Goal: Task Accomplishment & Management: Complete application form

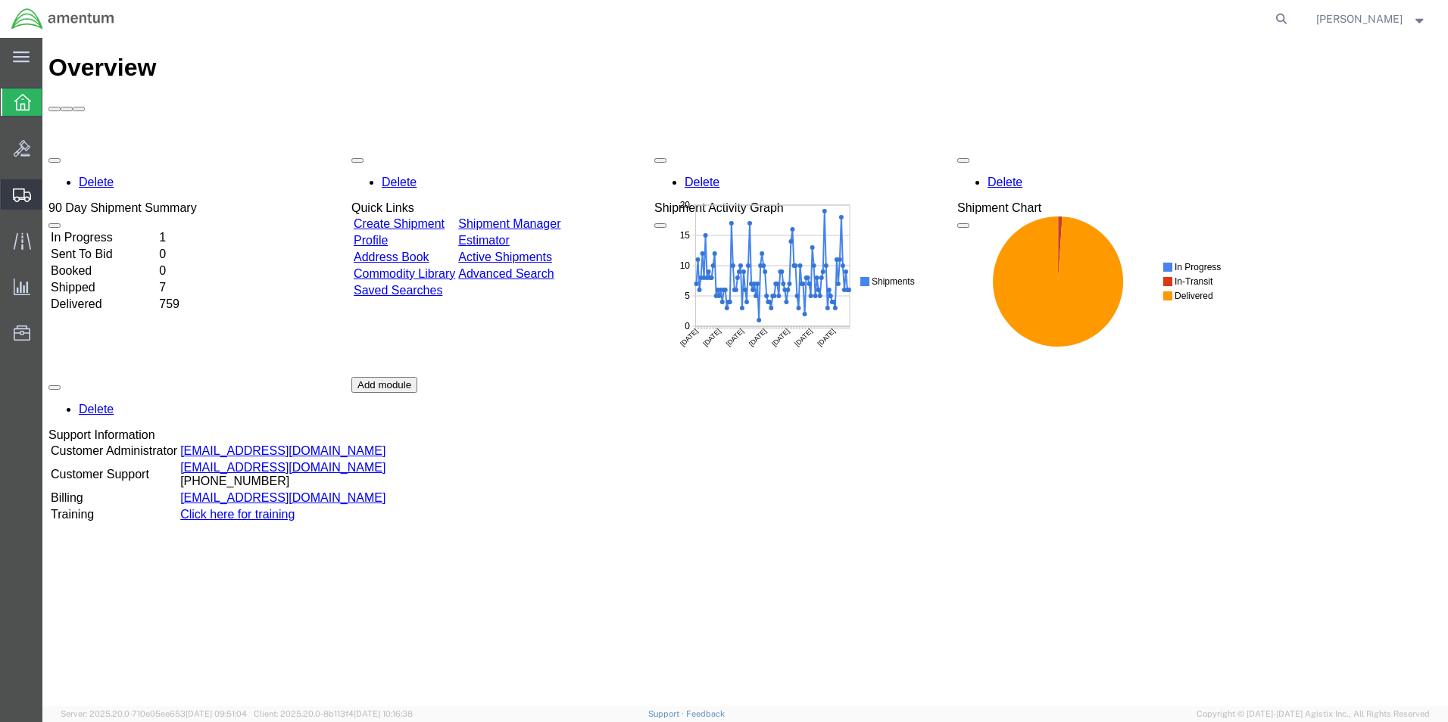
click at [0, 0] on span "Create Shipment" at bounding box center [0, 0] width 0 height 0
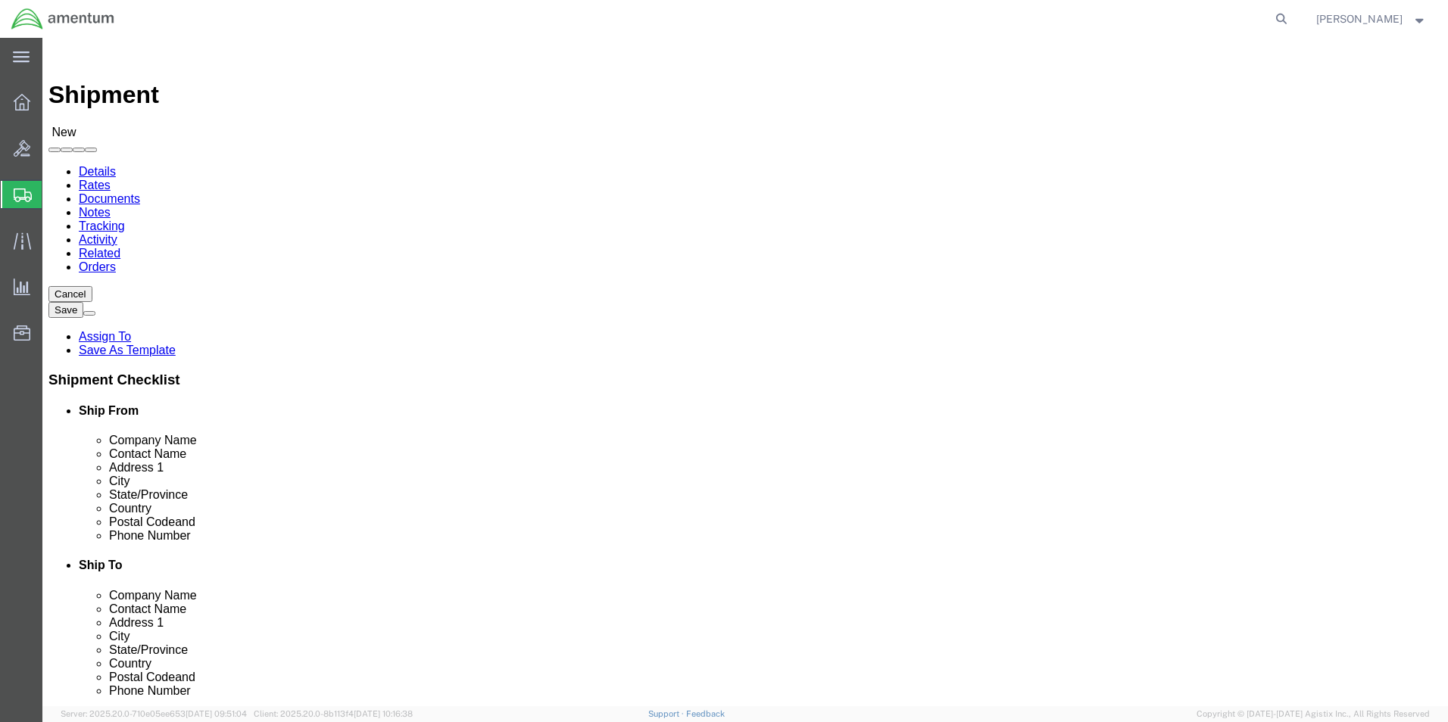
select select
click div "Location My Profile Location [PHONE_NUMBER] [PHONE_NUMBER] [PHONE_NUMBER] [PHON…"
type input "cbp"
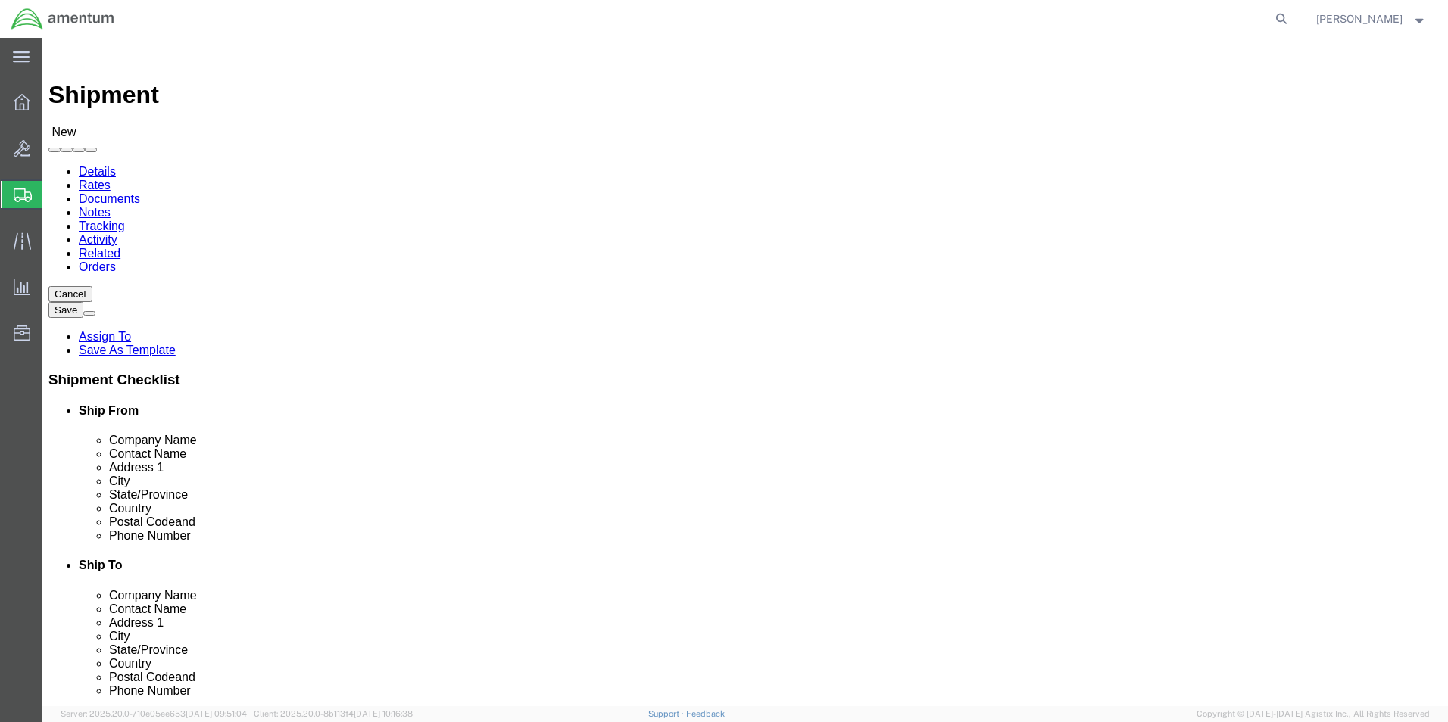
select select "49945"
select select "[GEOGRAPHIC_DATA]"
click input "text"
type input "TIME CALIBRATIONS"
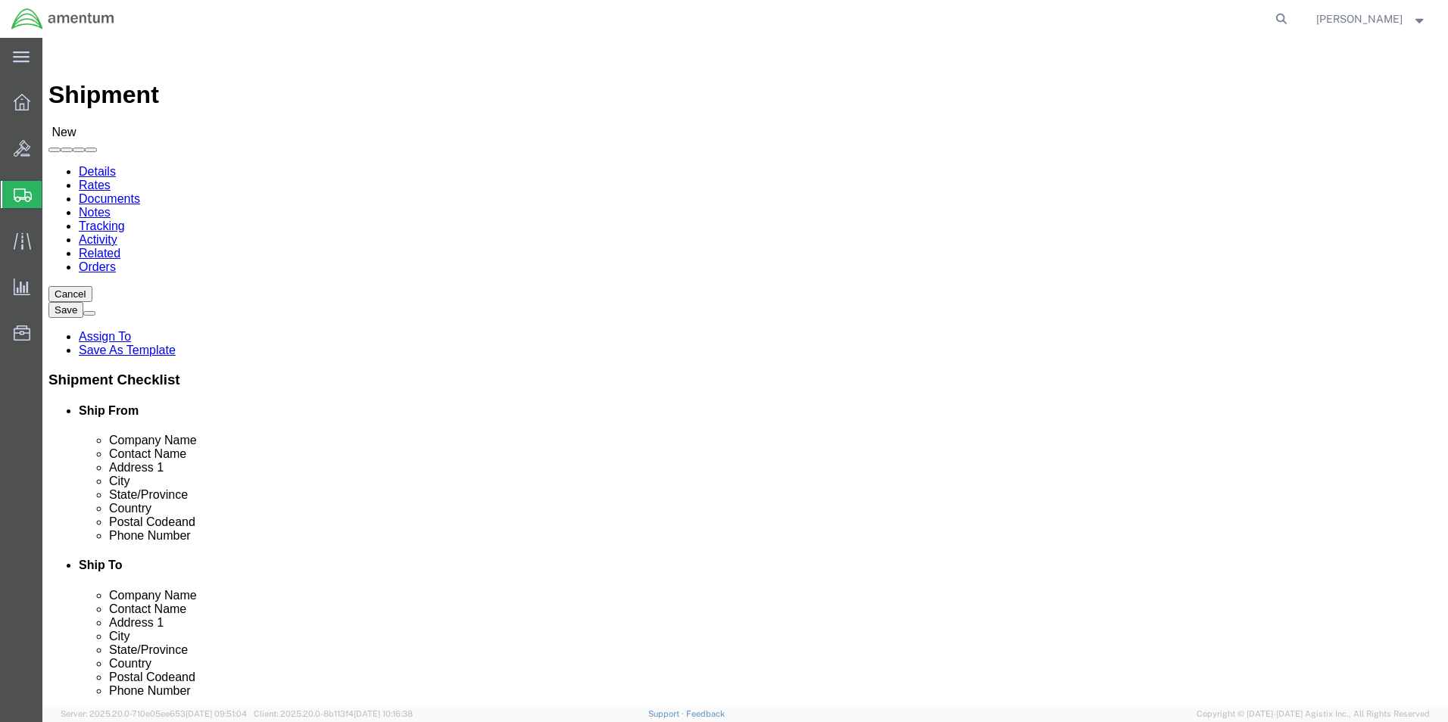
click p "- Time Calibrations - ([PERSON_NAME]) [STREET_ADDRESS]"
select select "[GEOGRAPHIC_DATA]"
type input "Time Calibrations"
click input "text"
type input "[PHONE_NUMBER]"
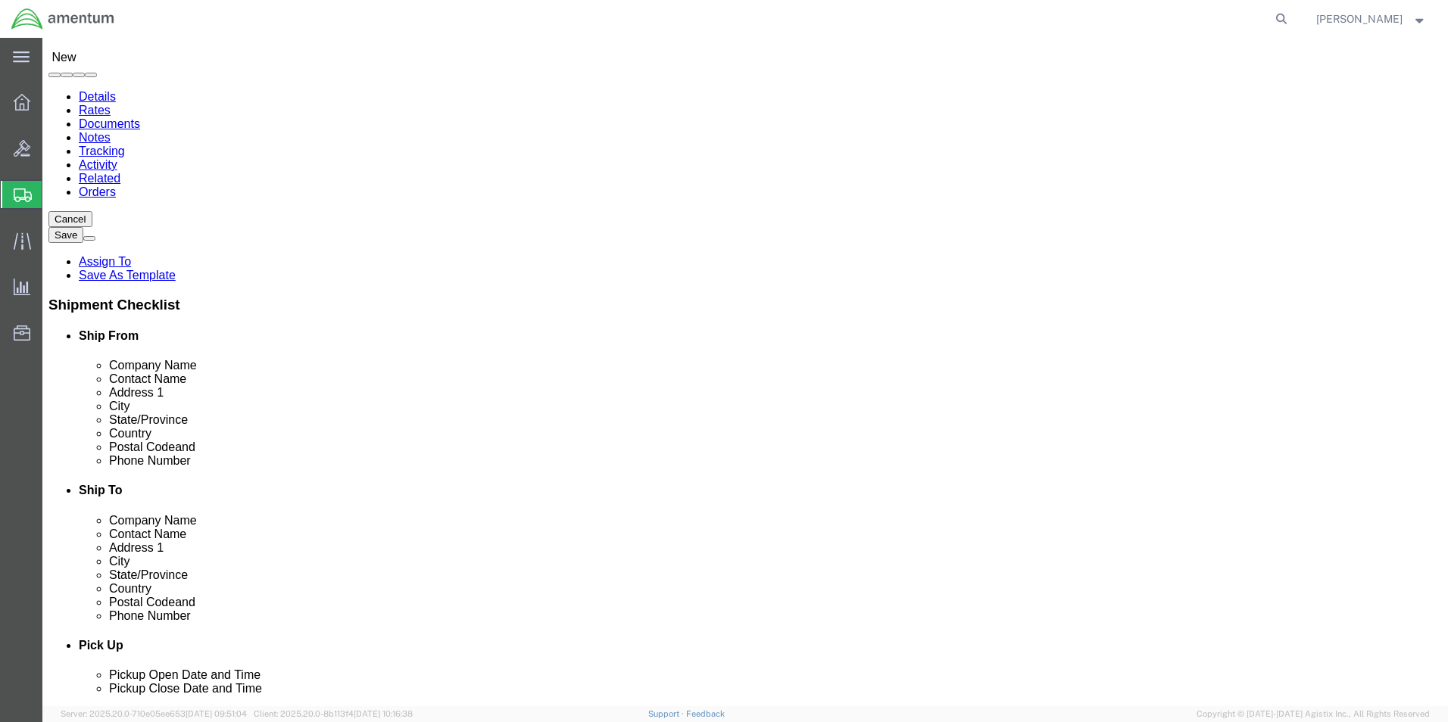
scroll to position [227, 0]
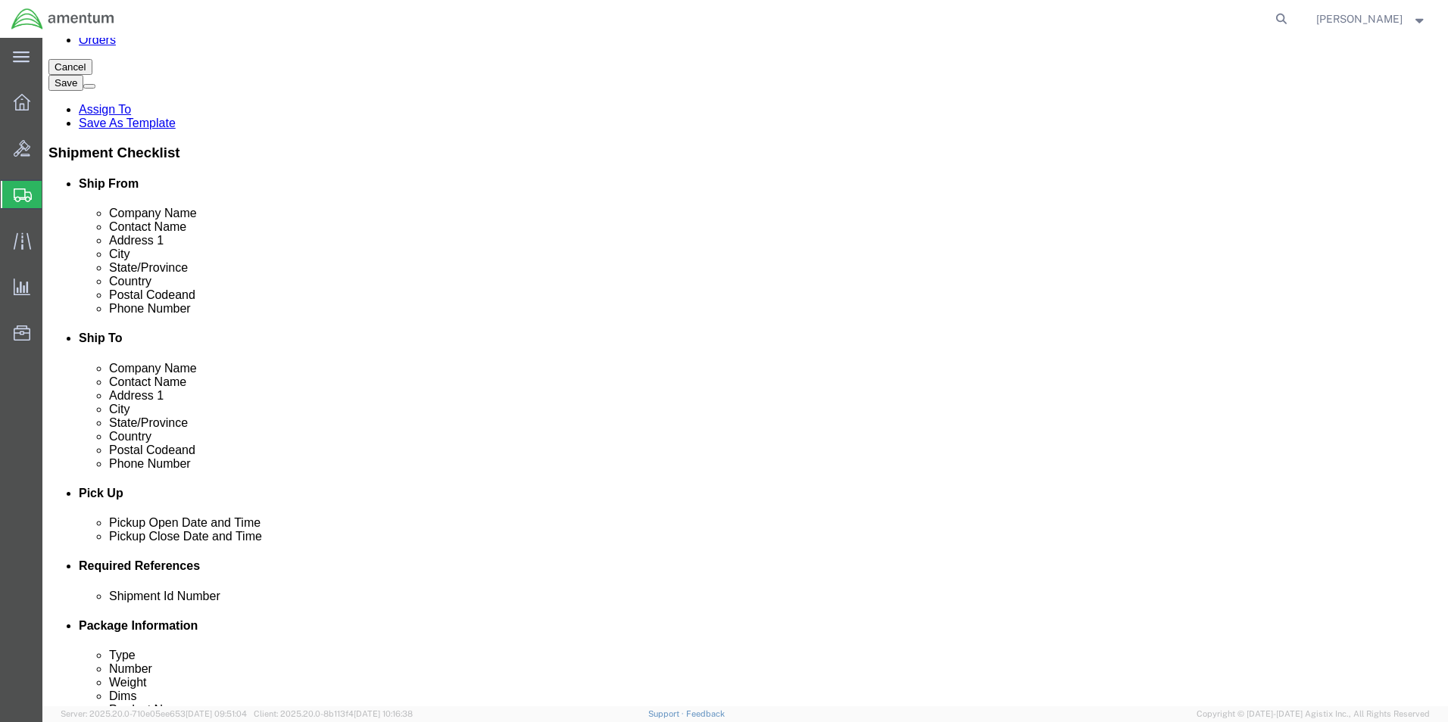
click div "[DATE] 8:00 AM"
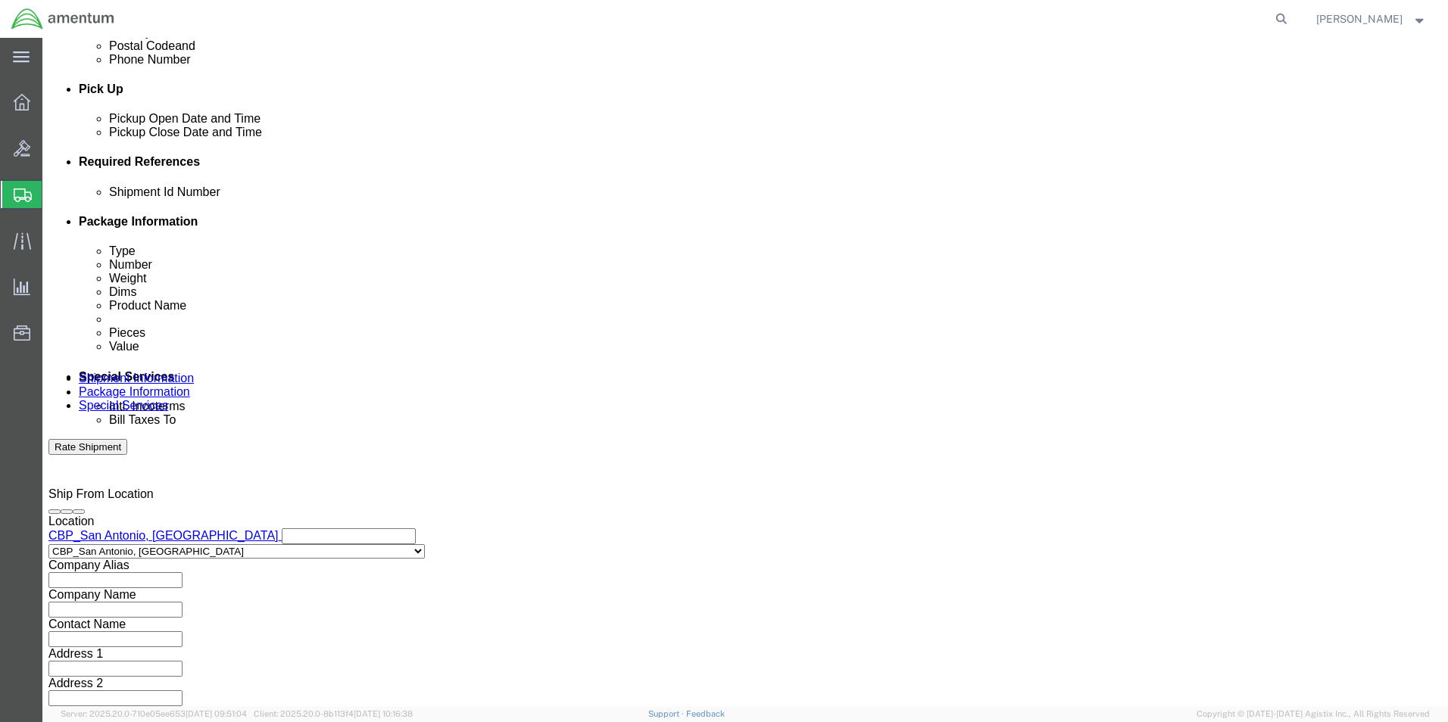
click input "3:00 AM"
type input "3:00 PM"
click button "Apply"
click button "Add reference"
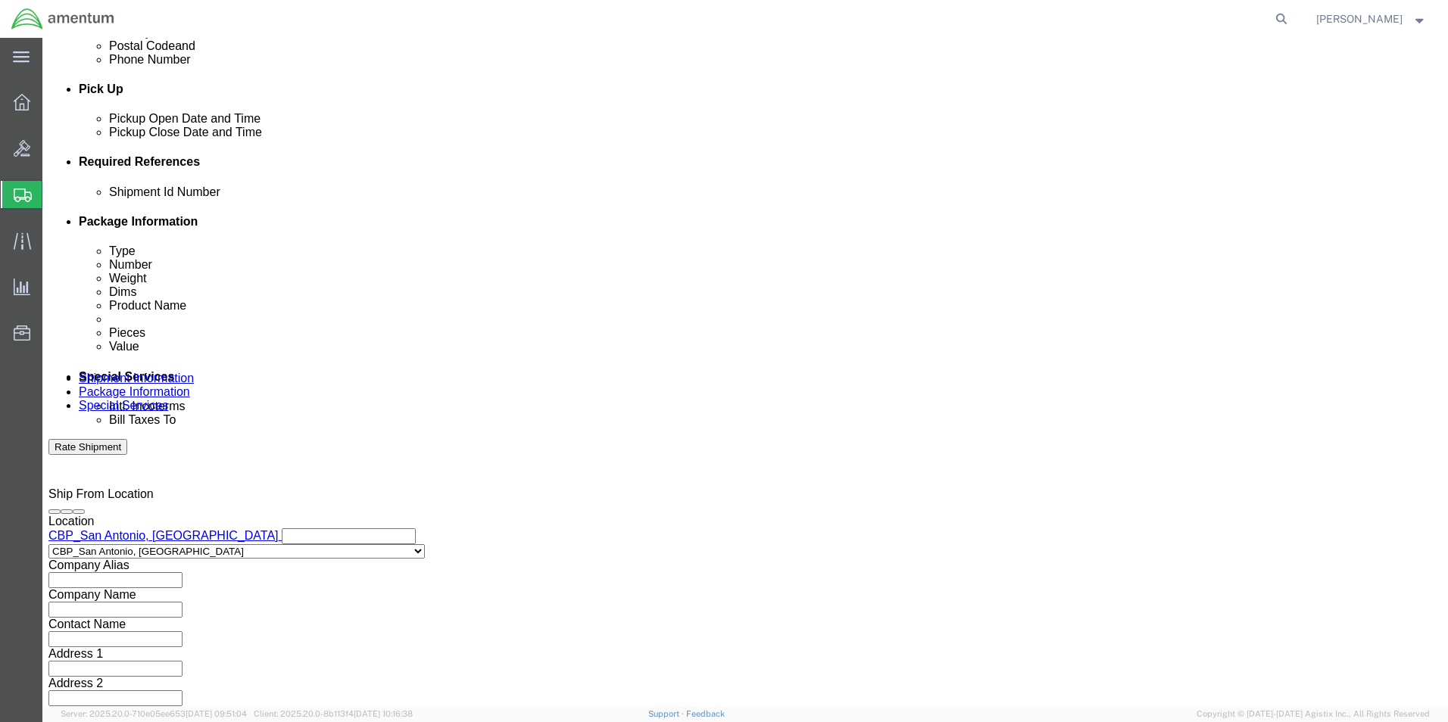
click button "Add reference"
click input "text"
type input "CBP0044222"
click select "Select Account Type Activity ID Airline Appointment Number ASN Batch Request # …"
select select "DEPT"
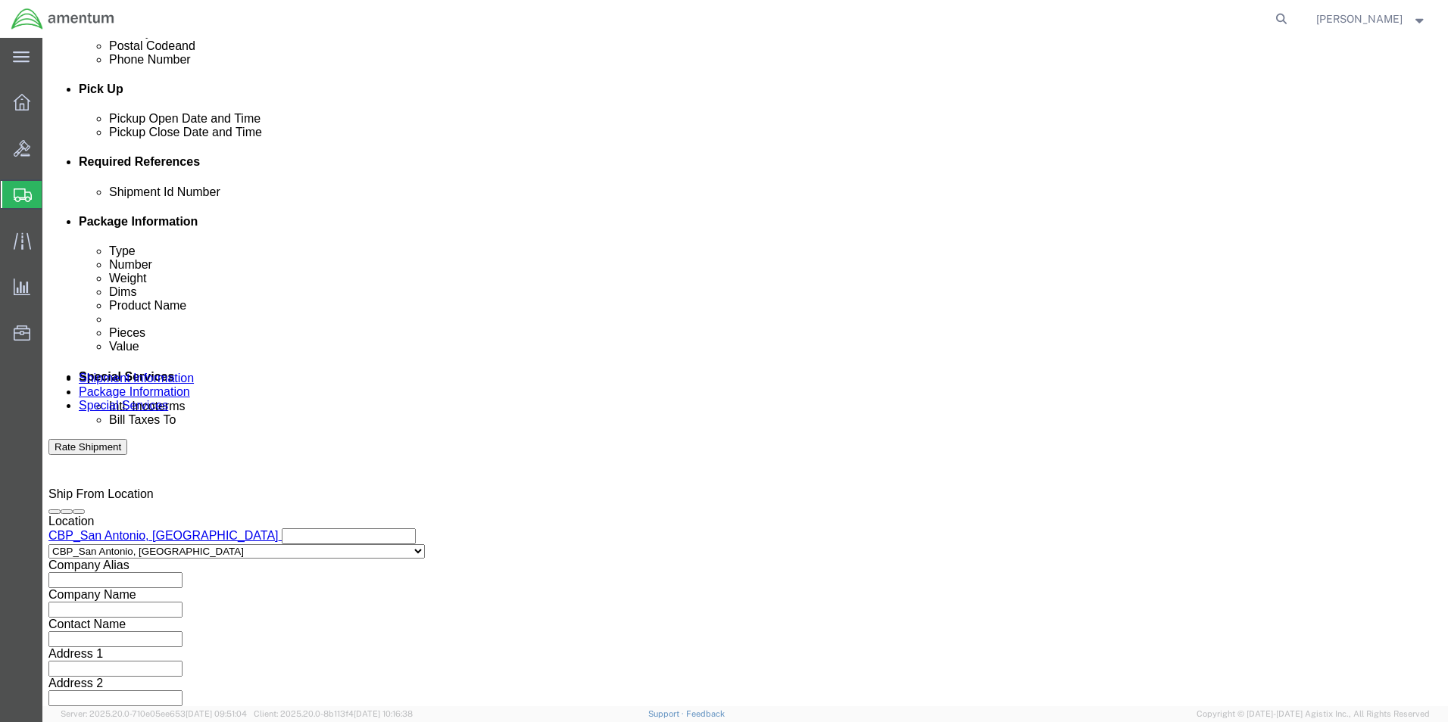
click select "Select Account Type Activity ID Airline Appointment Number ASN Batch Request # …"
click div "Shipment Id Number CBP0044222 Select Account Type Activity ID Airline Appointme…"
click input "text"
type input "CBP"
click select "Select Account Type Activity ID Airline Appointment Number ASN Batch Request # …"
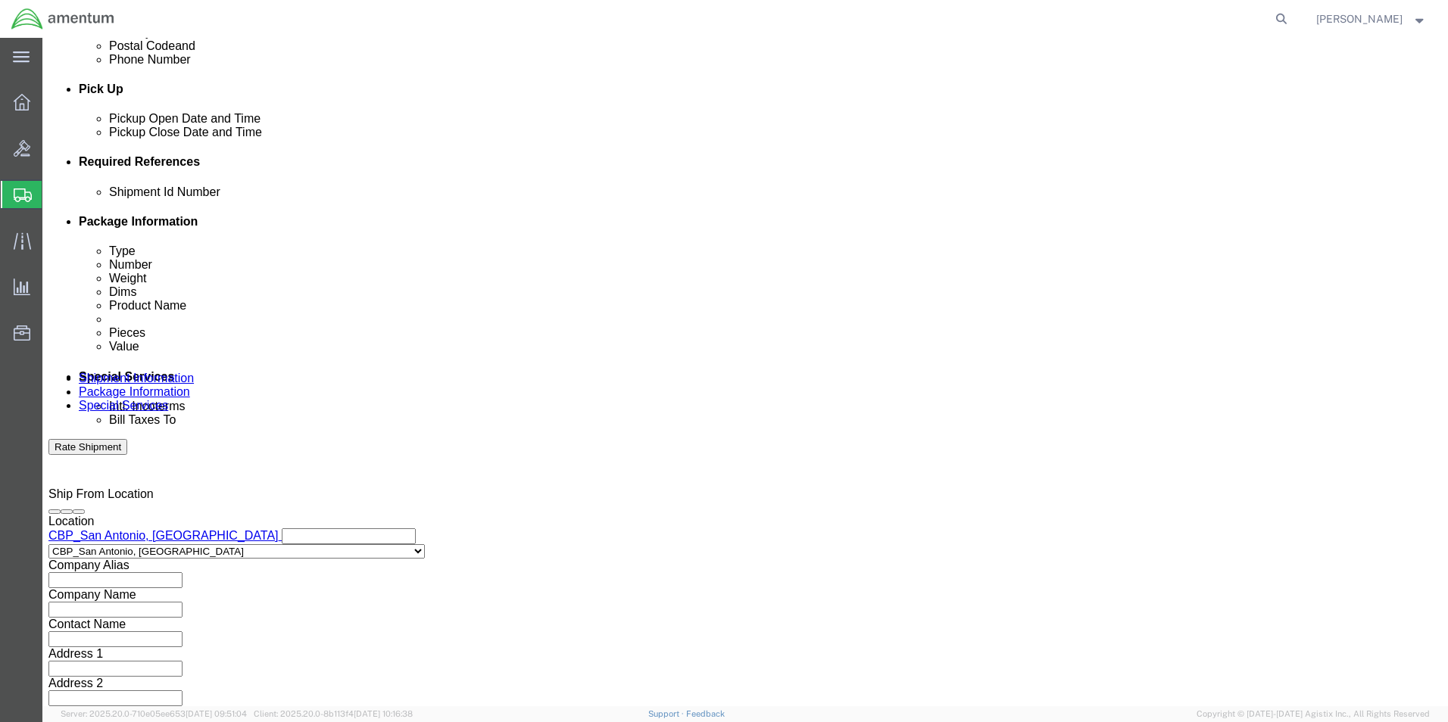
select select "PROJNUM"
click select "Select Account Type Activity ID Airline Appointment Number ASN Batch Request # …"
click input "text"
type input "6118.03.03.2219.000.WST.0000"
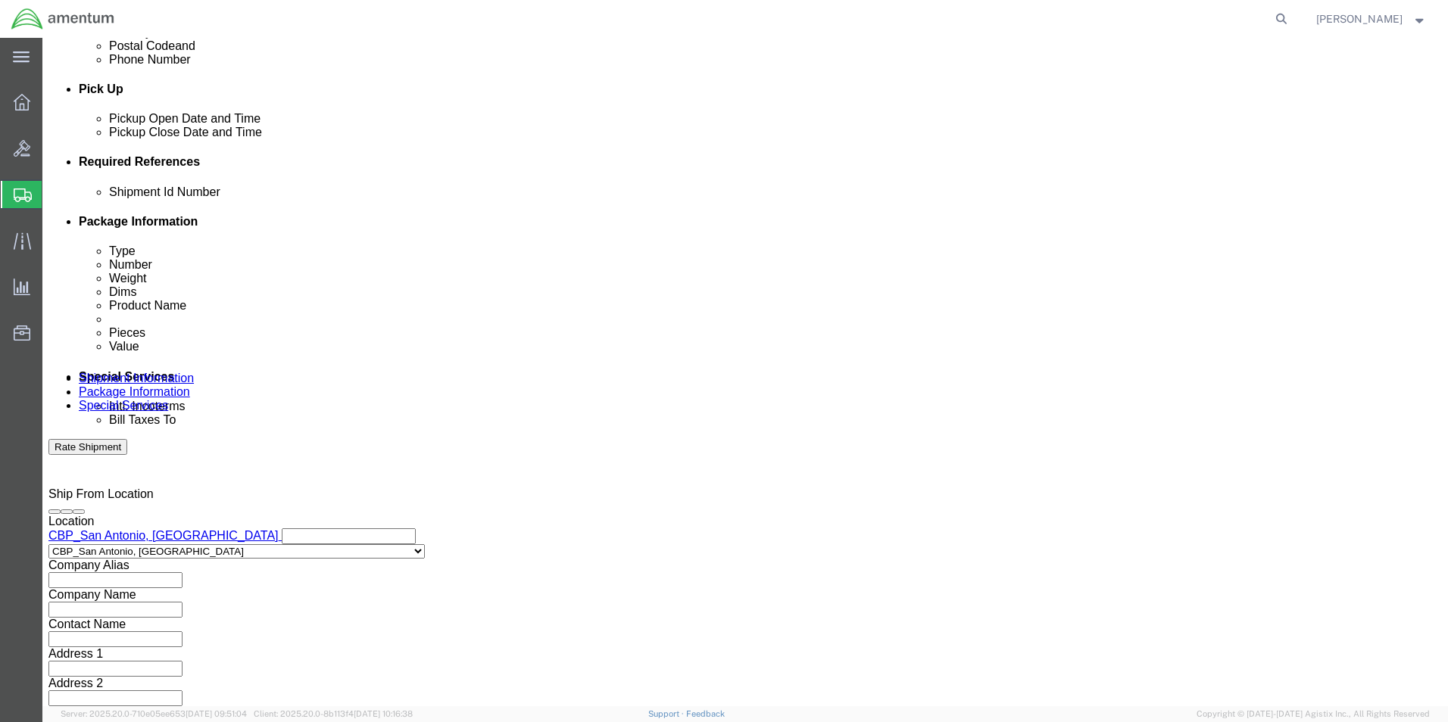
click select "Select Account Type Activity ID Airline Appointment Number ASN Batch Request # …"
select select "CUSTREF"
click select "Select Account Type Activity ID Airline Appointment Number ASN Batch Request # …"
click input "text"
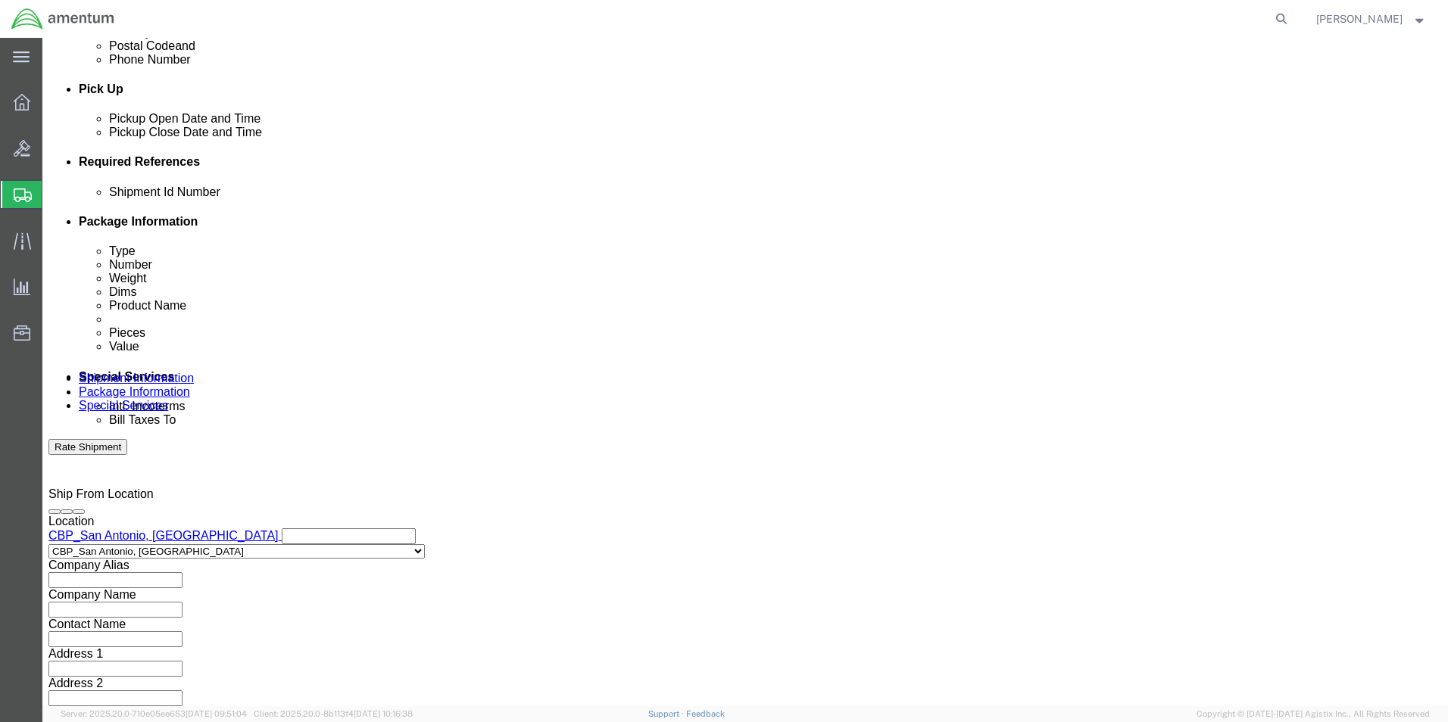
type input "CBP0044222"
click div "Mode Select Air Less than Truckload Multi-Leg Ocean Freight Rail Small Parcel T…"
click select "Select Air Less than Truckload Multi-Leg Ocean Freight Rail Small Parcel Truckl…"
select select "SMAL"
click select "Select Air Less than Truckload Multi-Leg Ocean Freight Rail Small Parcel Truckl…"
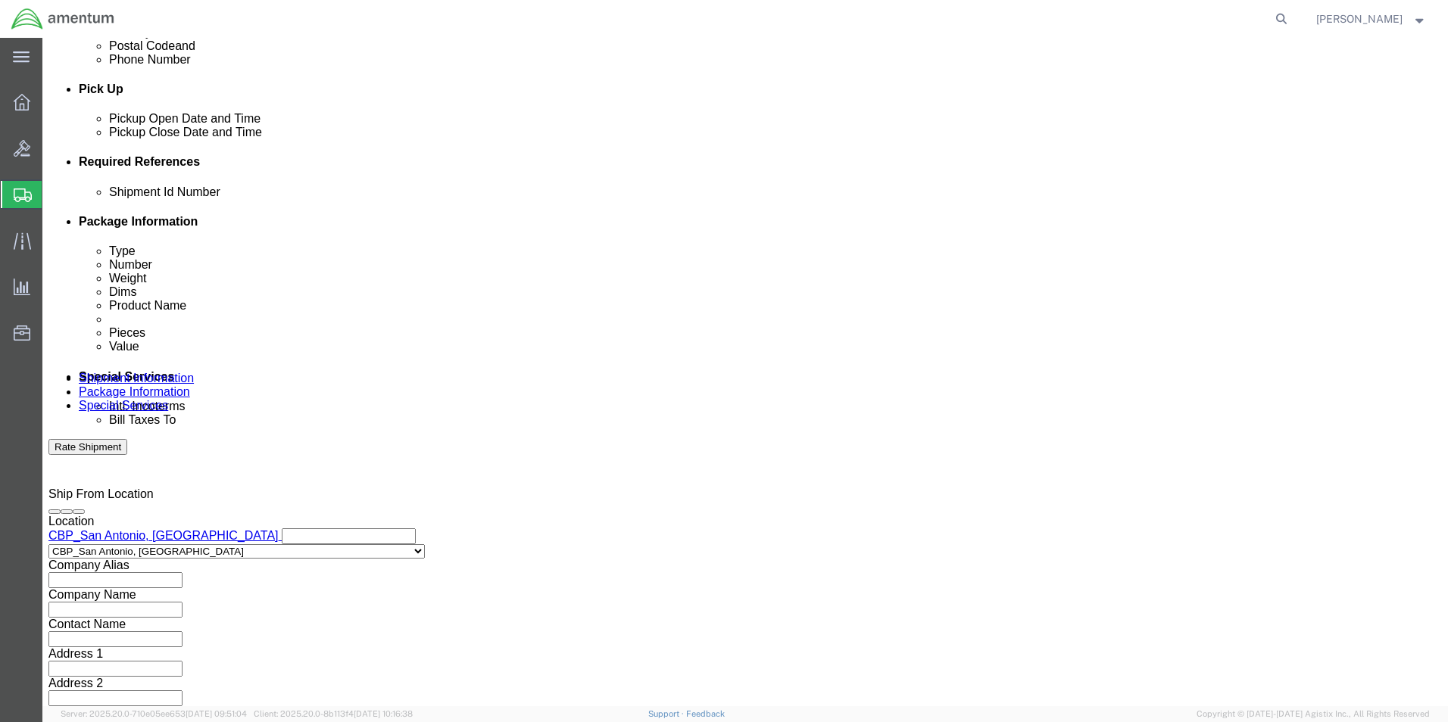
click button "Continue"
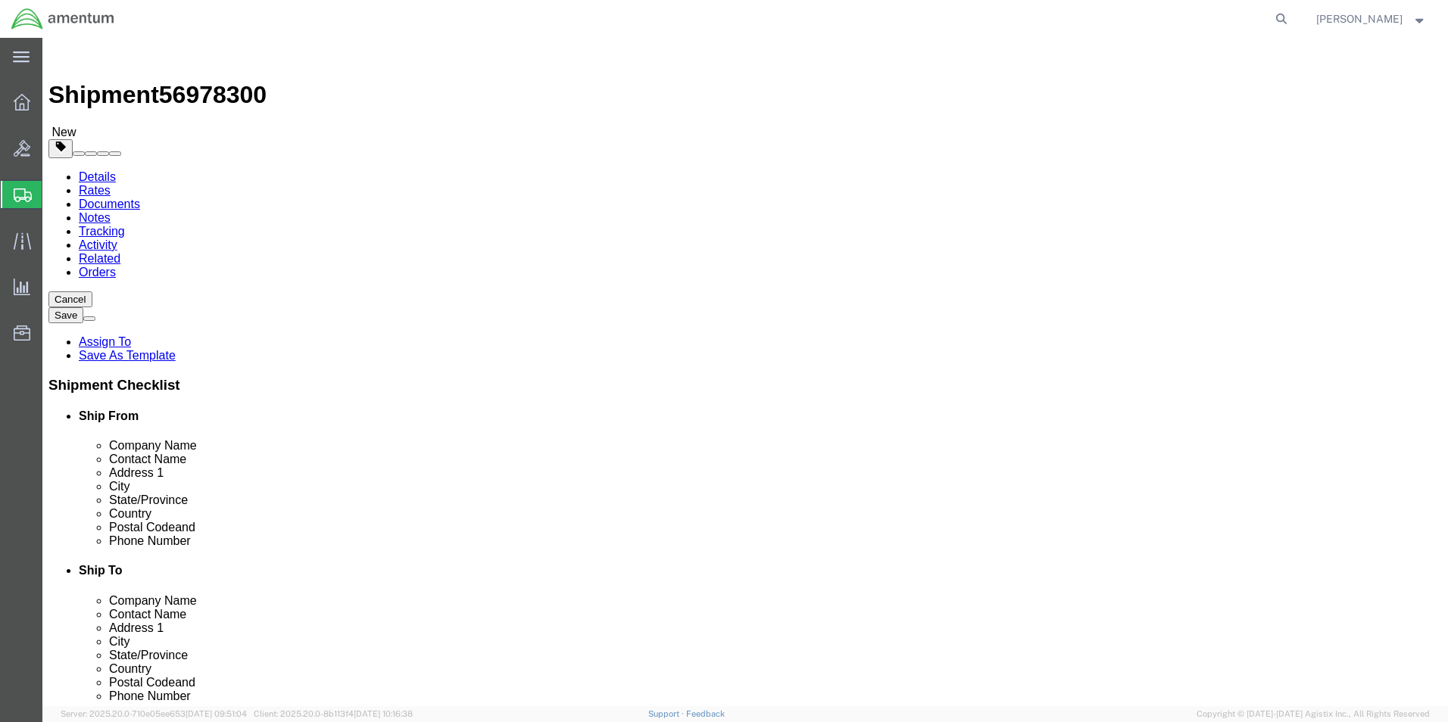
click select "Select Bale(s) Basket(s) Bolt(s) Bottle(s) Buckets Bulk Bundle(s) Can(s) Cardbo…"
select select "LBX"
click select "Select Bale(s) Basket(s) Bolt(s) Bottle(s) Buckets Bulk Bundle(s) Can(s) Cardbo…"
type input "17.50"
type input "12.50"
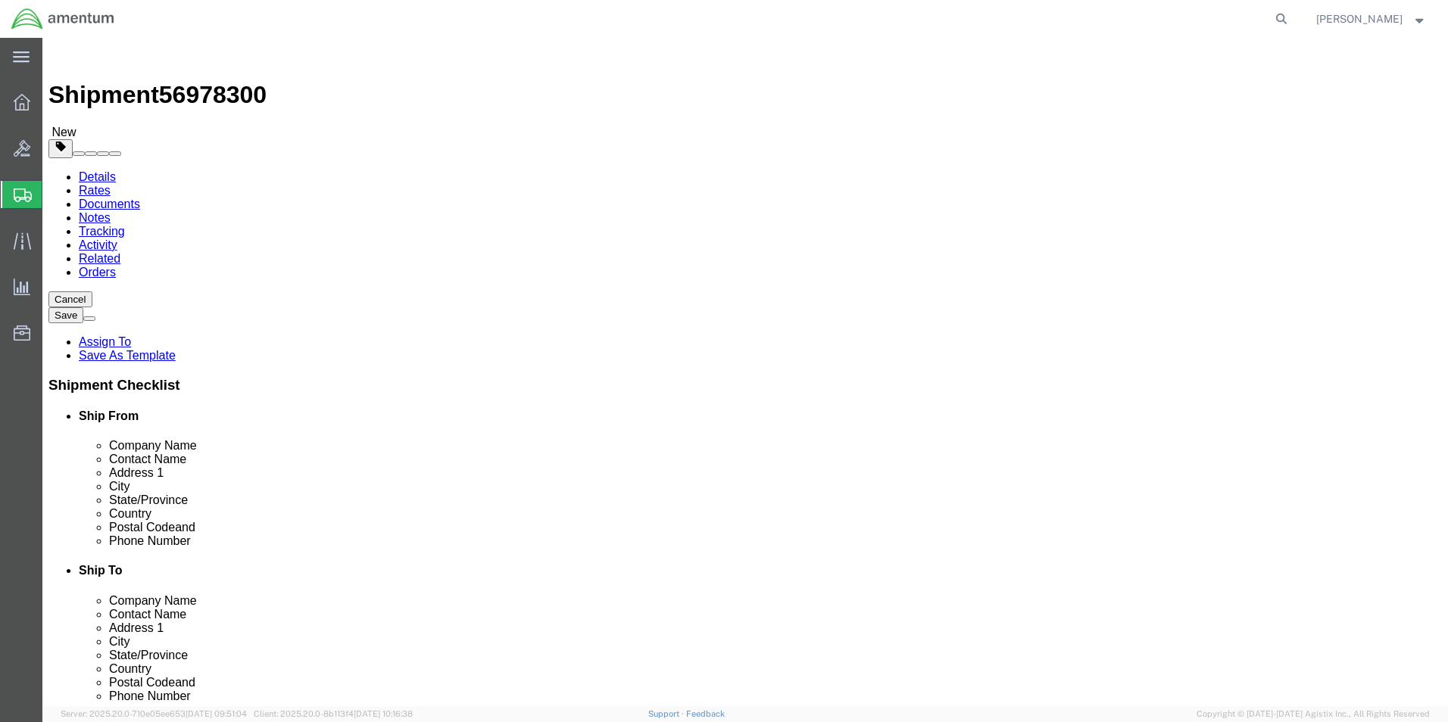
type input "3.00"
drag, startPoint x: 244, startPoint y: 348, endPoint x: 74, endPoint y: 338, distance: 169.9
click div "Package Type Select Bale(s) Basket(s) Bolt(s) Bottle(s) Buckets Bulk Bundle(s) …"
type input "1.6"
click link "Add Content"
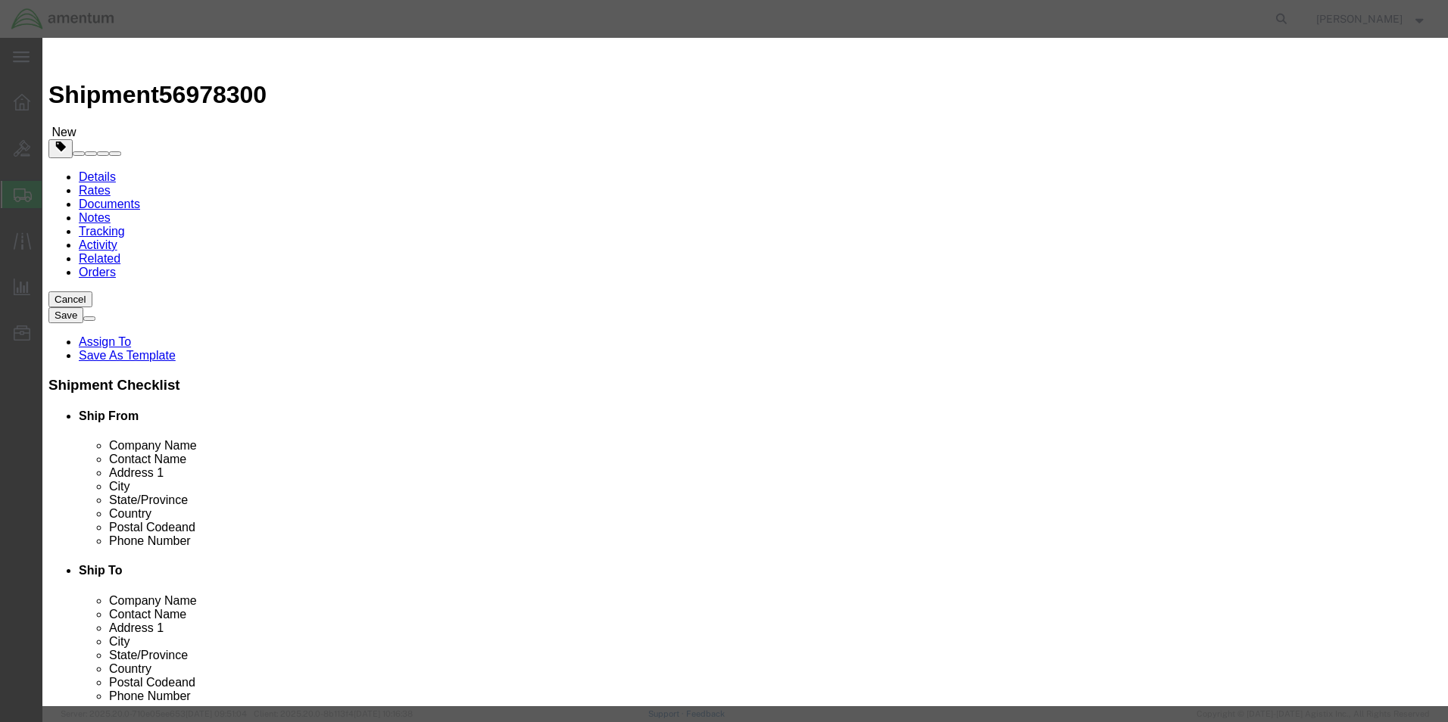
click input "text"
type input "CRIMPER 11477 sn:PTRT0005"
click div "Pieces 0 Select Bag Barrels 100Board Feet Bottle Box Blister Pack Carats Can Ca…"
type input "1"
click input "text"
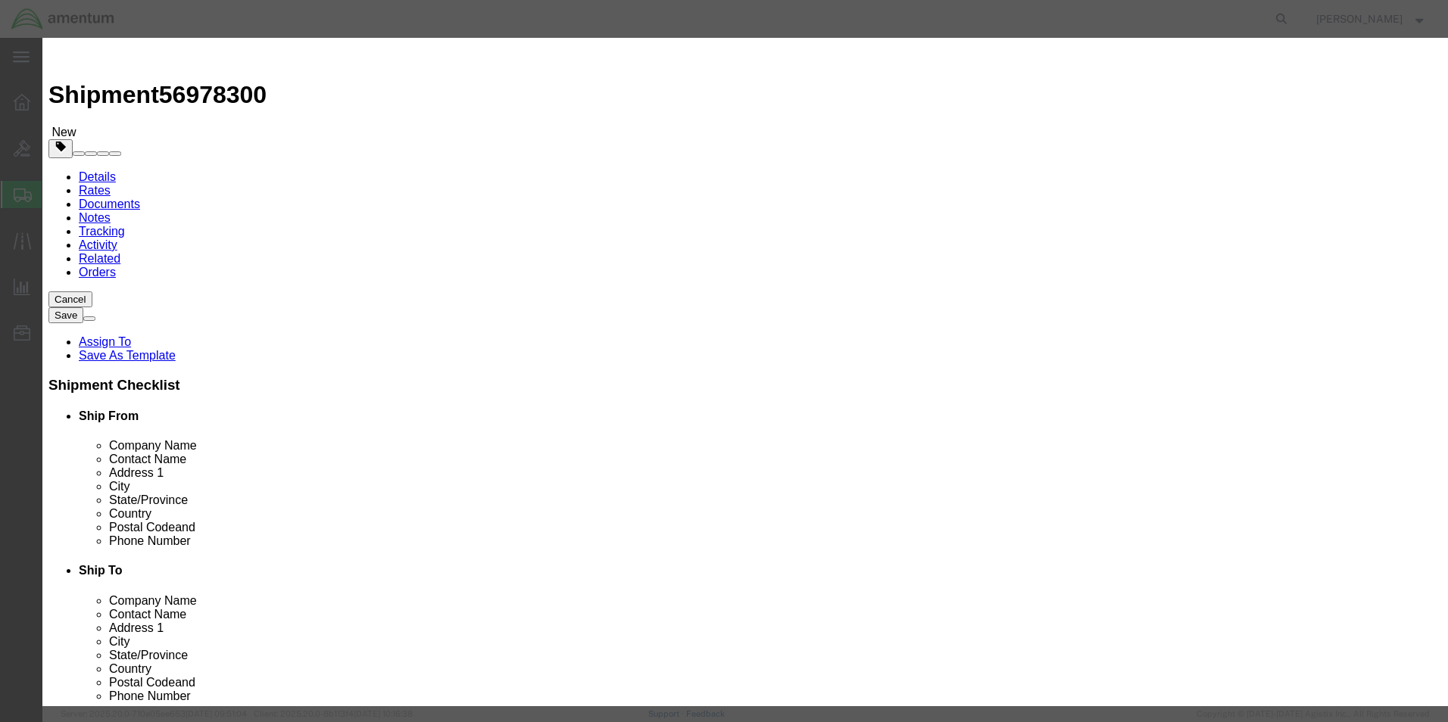
type input "75.00"
click textarea
click button "Save & Close"
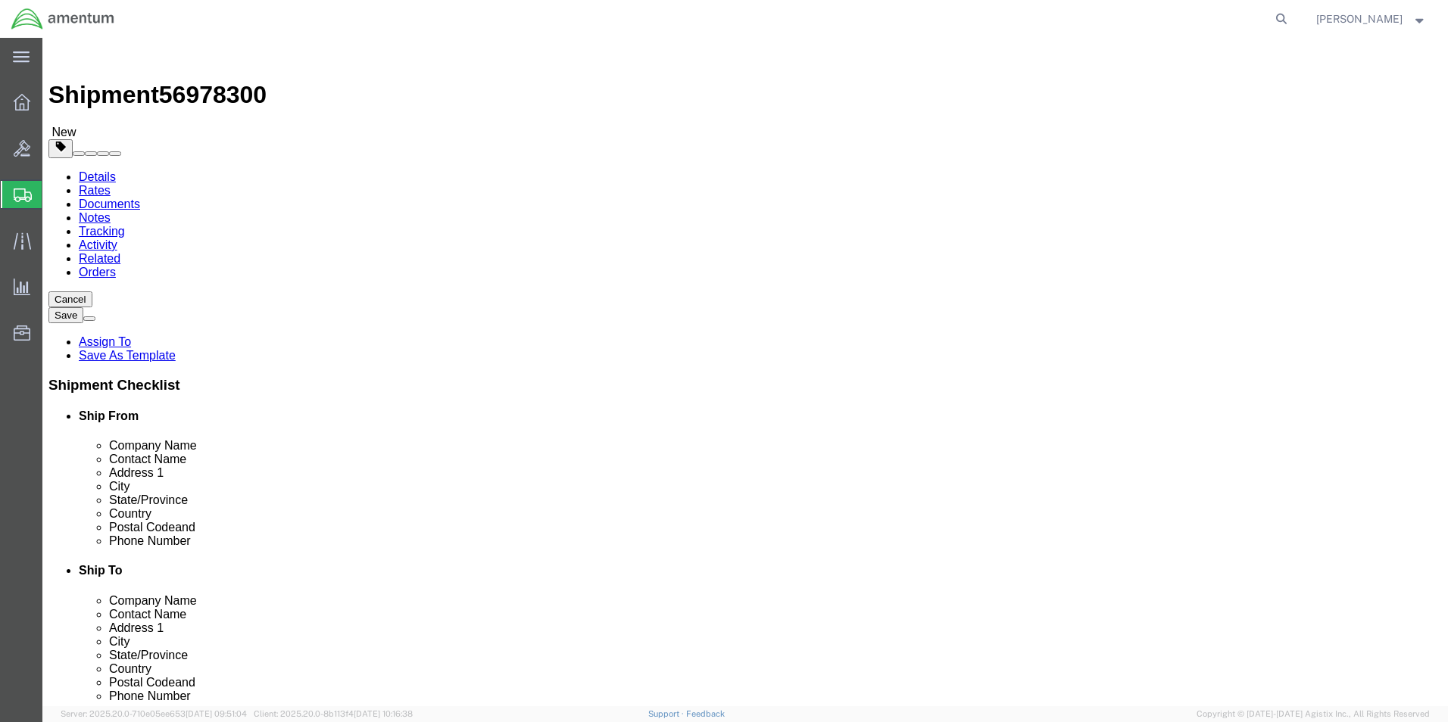
click button "Continue"
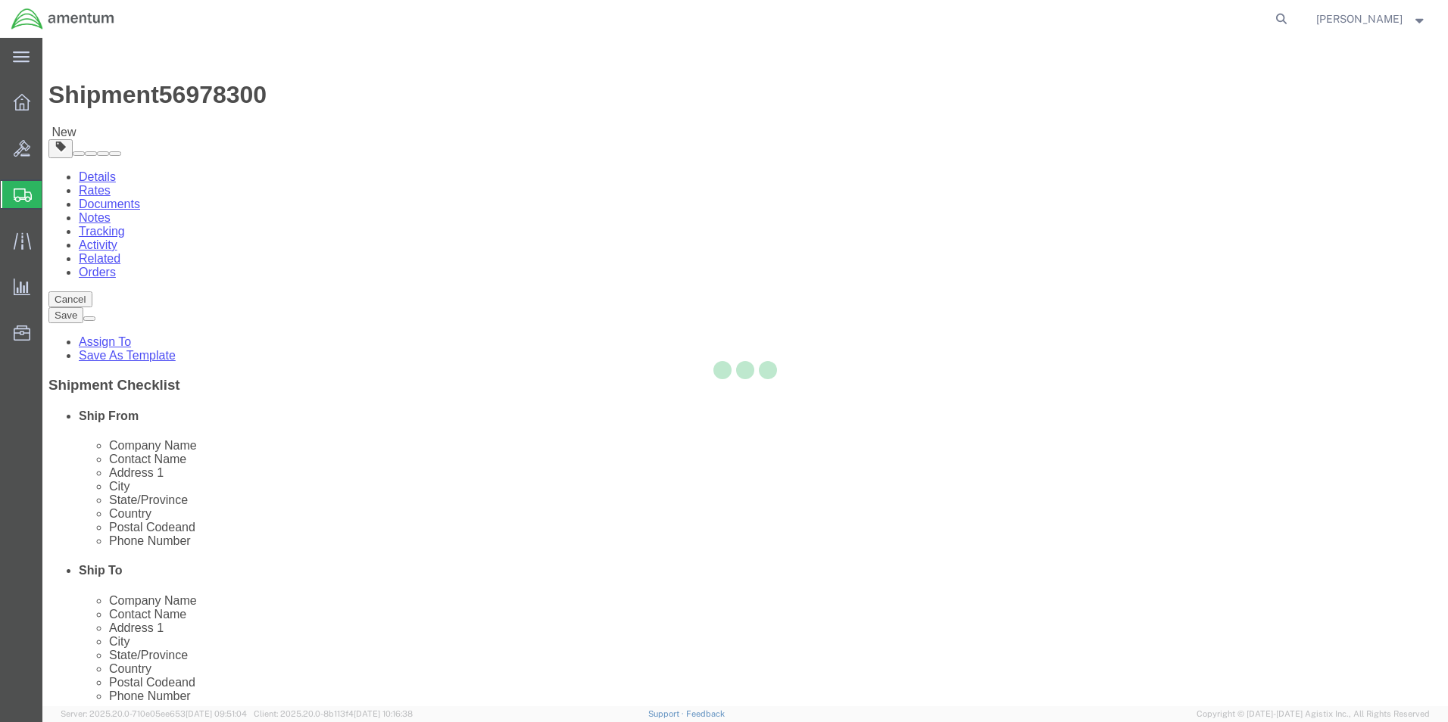
select select
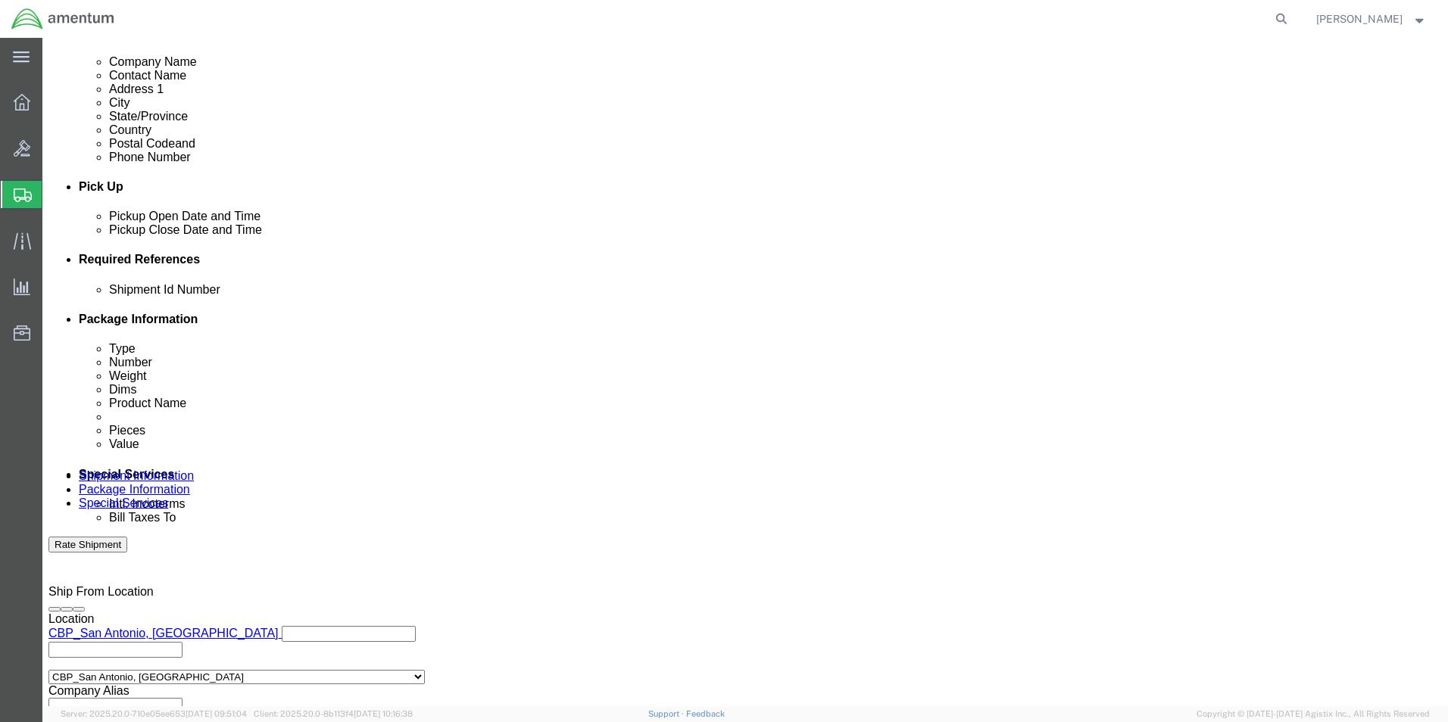
scroll to position [681, 0]
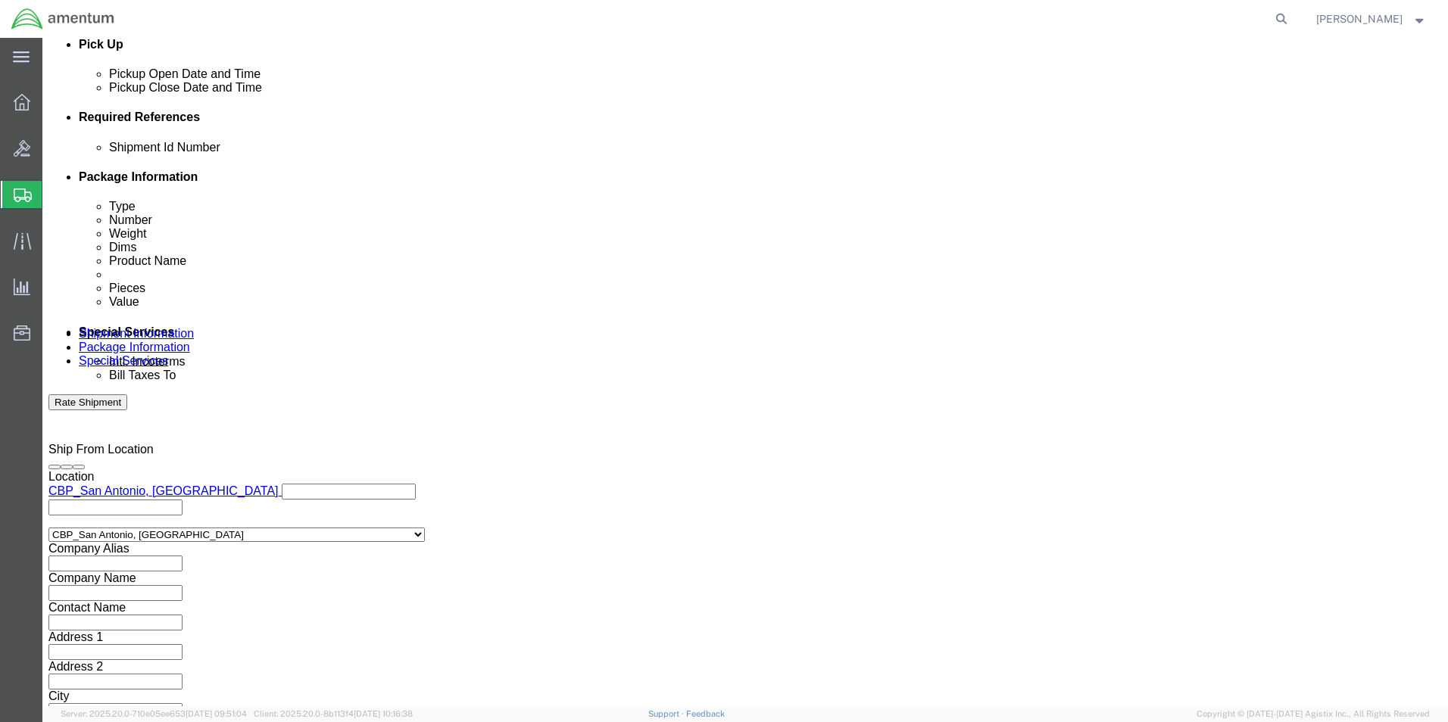
click button "Rate Shipment"
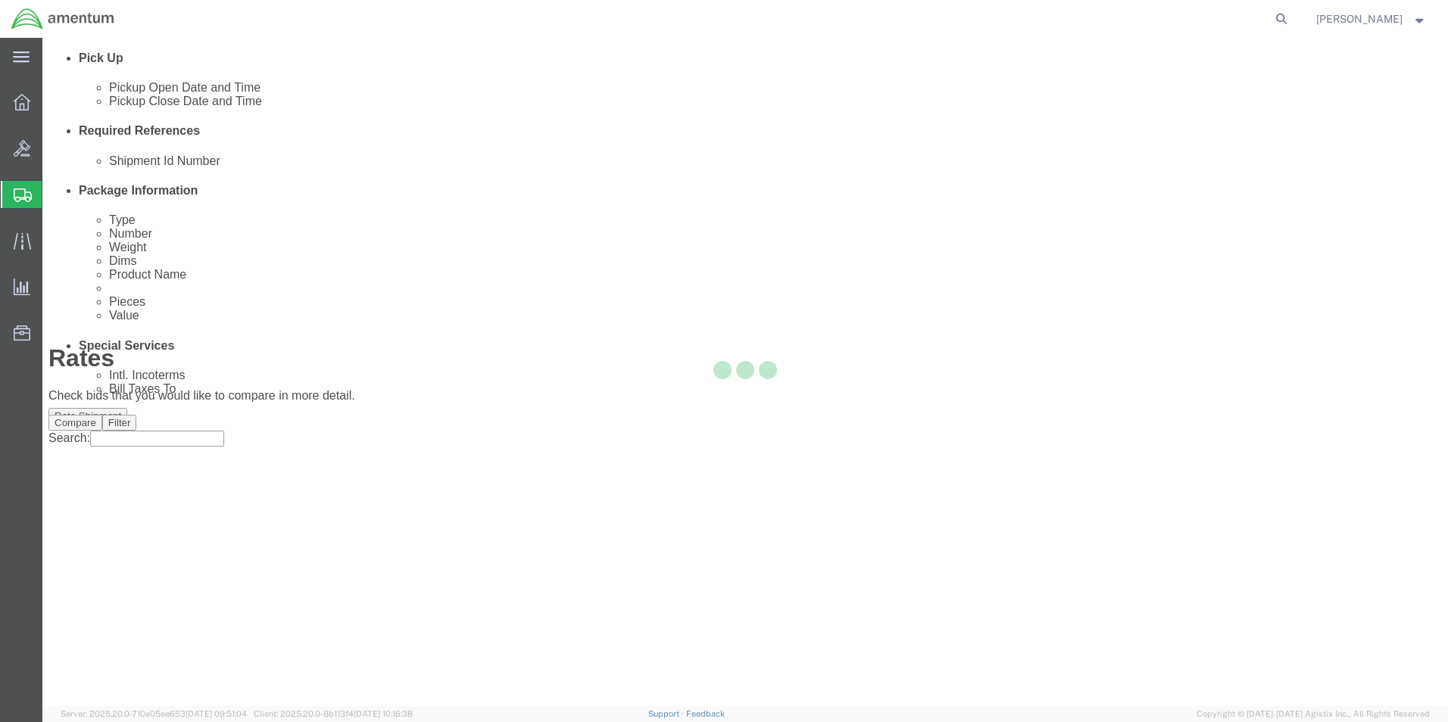
scroll to position [0, 0]
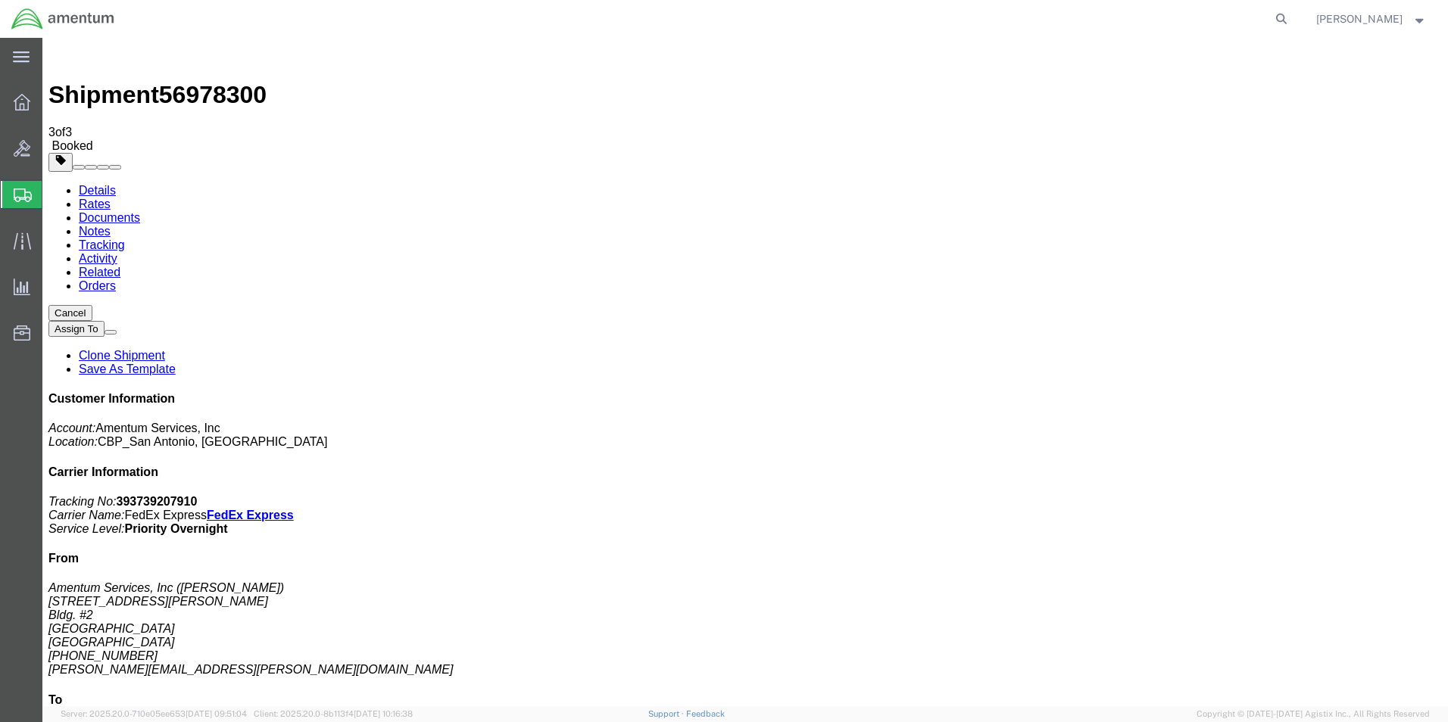
drag, startPoint x: 633, startPoint y: 263, endPoint x: 616, endPoint y: 298, distance: 39.6
click at [109, 184] on link "Details" at bounding box center [97, 190] width 37 height 13
click link "Schedule pickup request"
click at [0, 0] on span "Create Shipment" at bounding box center [0, 0] width 0 height 0
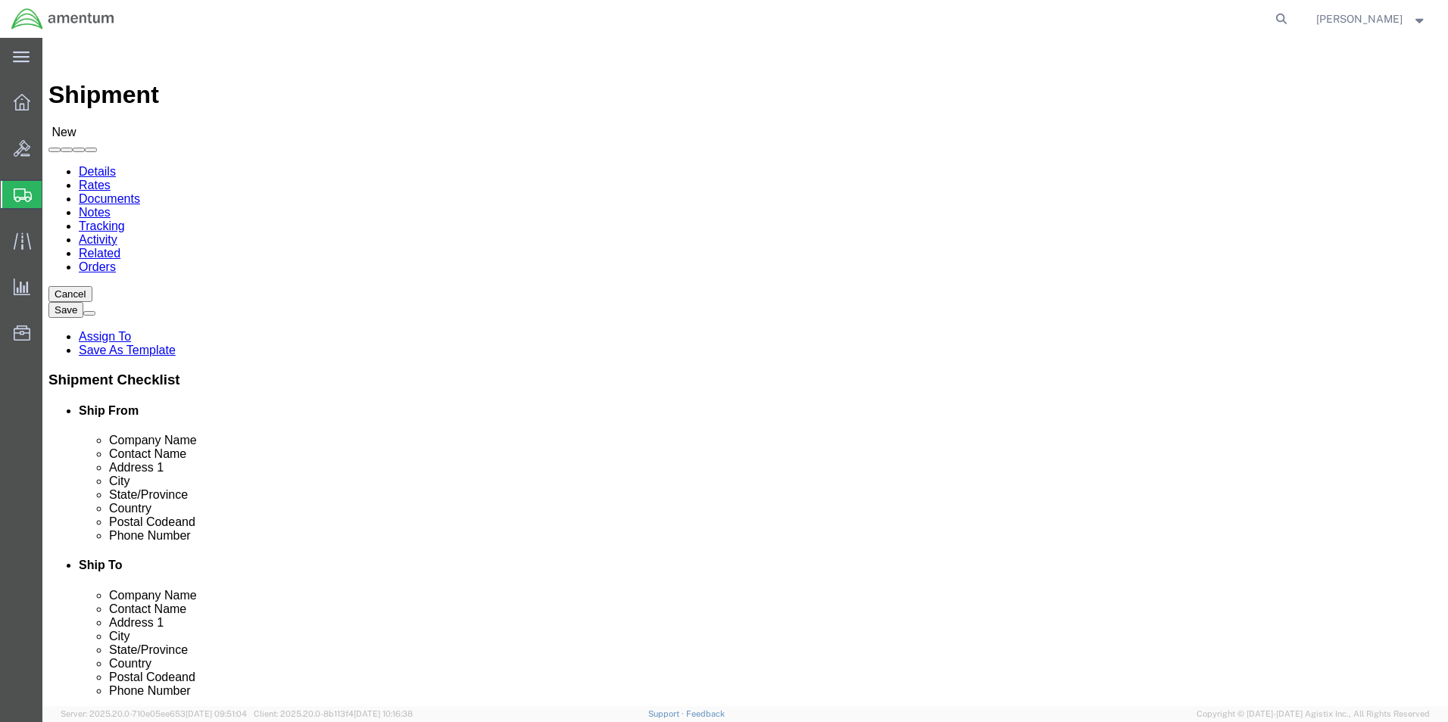
scroll to position [379, 0]
type input "cbp"
select select "49945"
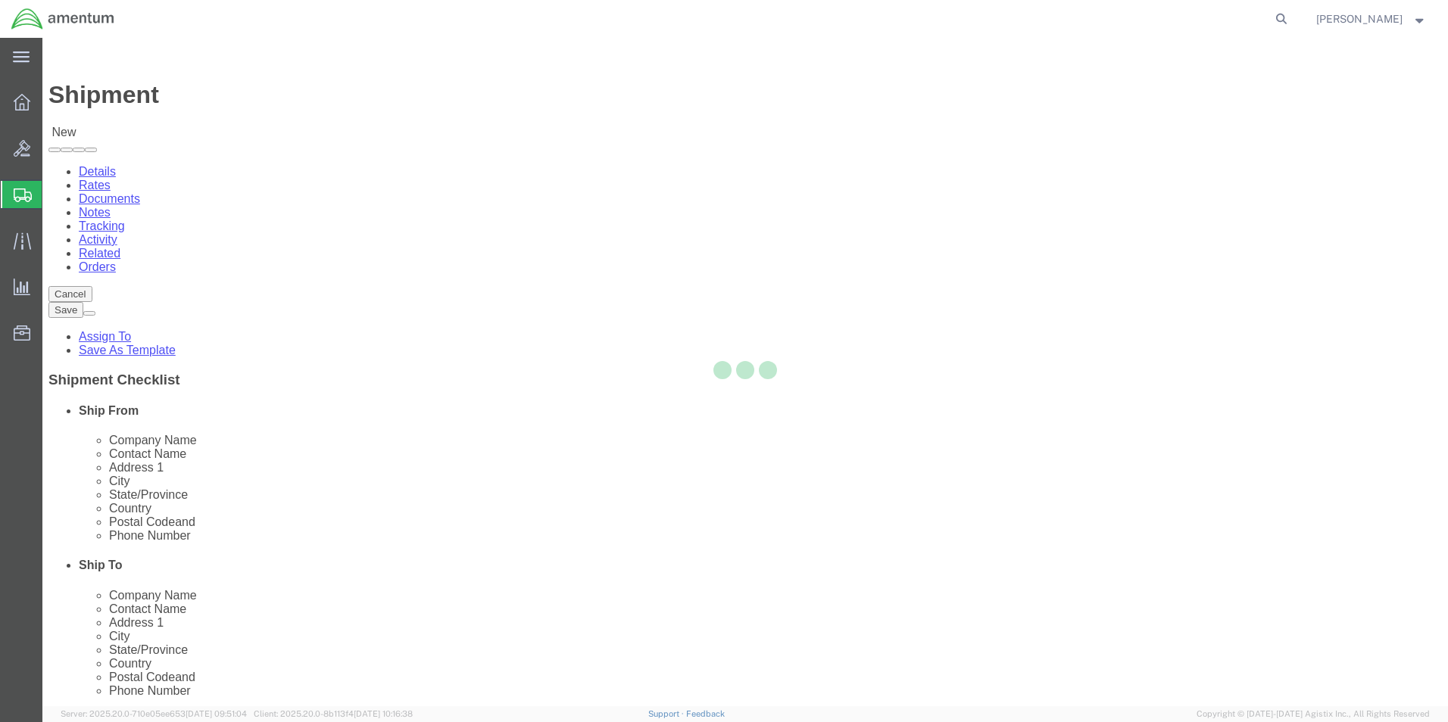
select select "[GEOGRAPHIC_DATA]"
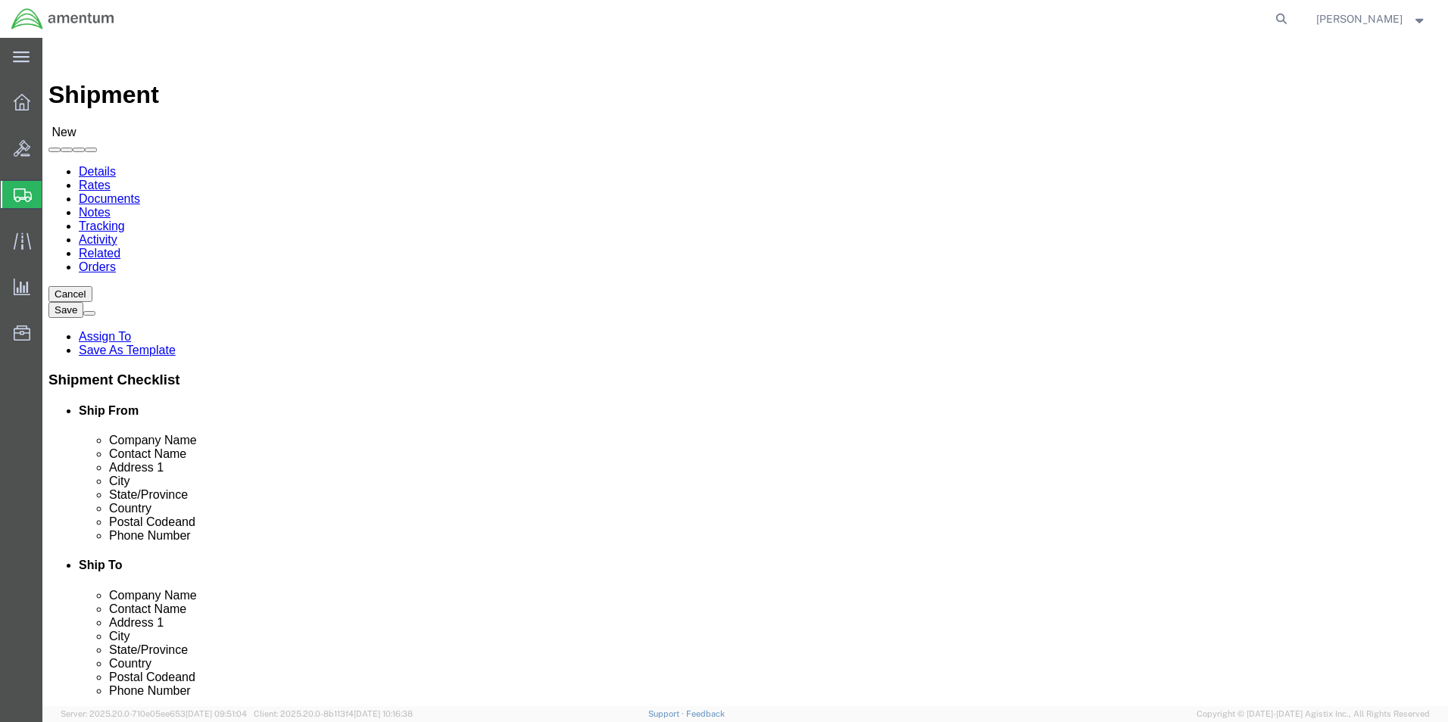
click input "text"
type input "time calibrations"
click p "- Time Calibrations - ([PERSON_NAME]) [STREET_ADDRESS]"
select select "[GEOGRAPHIC_DATA]"
type input "Time Calibrations"
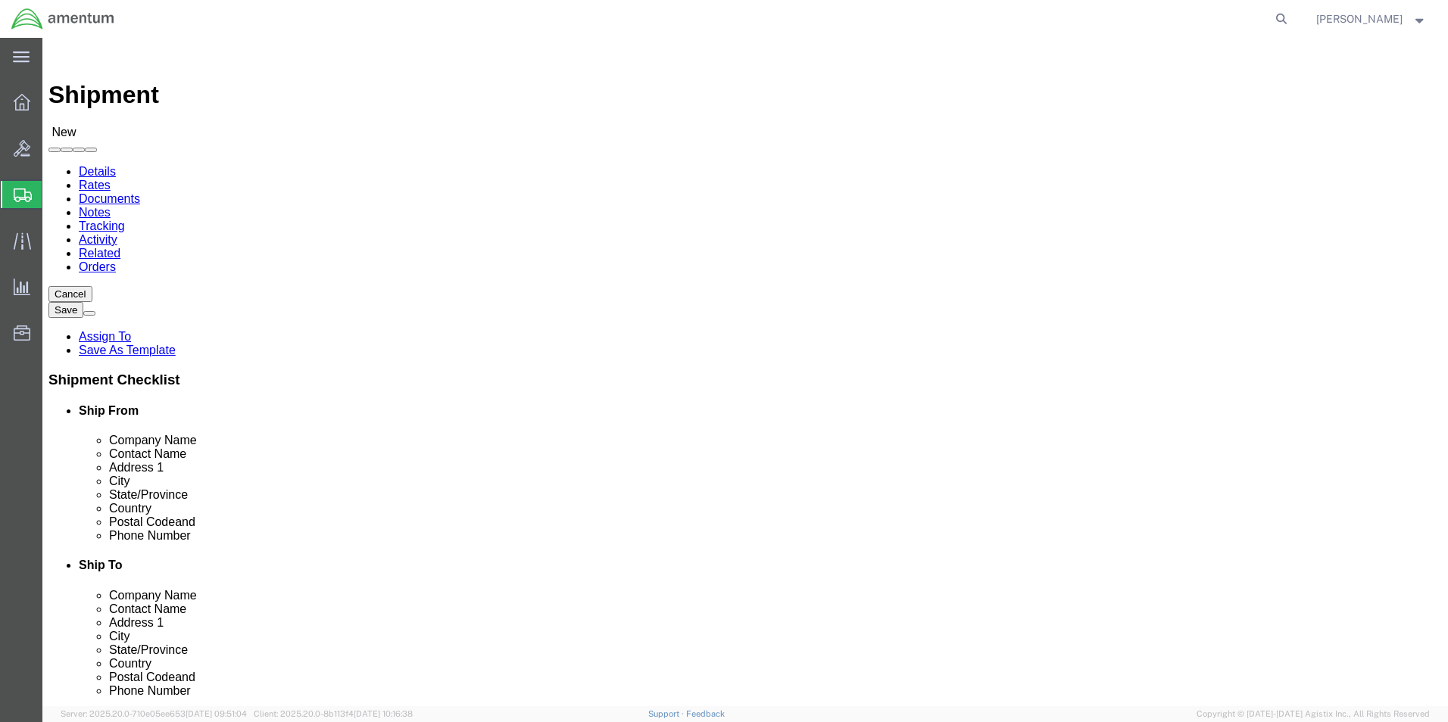
click input "text"
type input "[PHONE_NUMBER]"
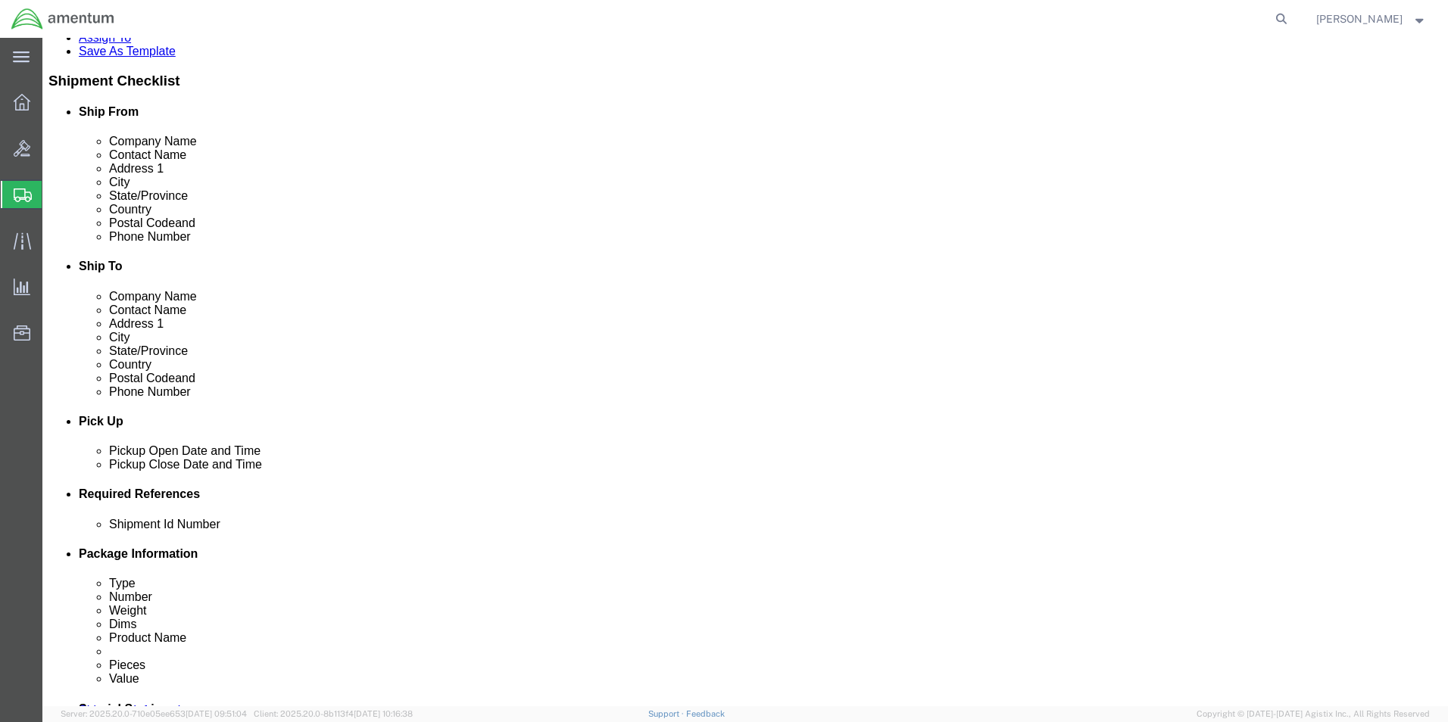
scroll to position [303, 0]
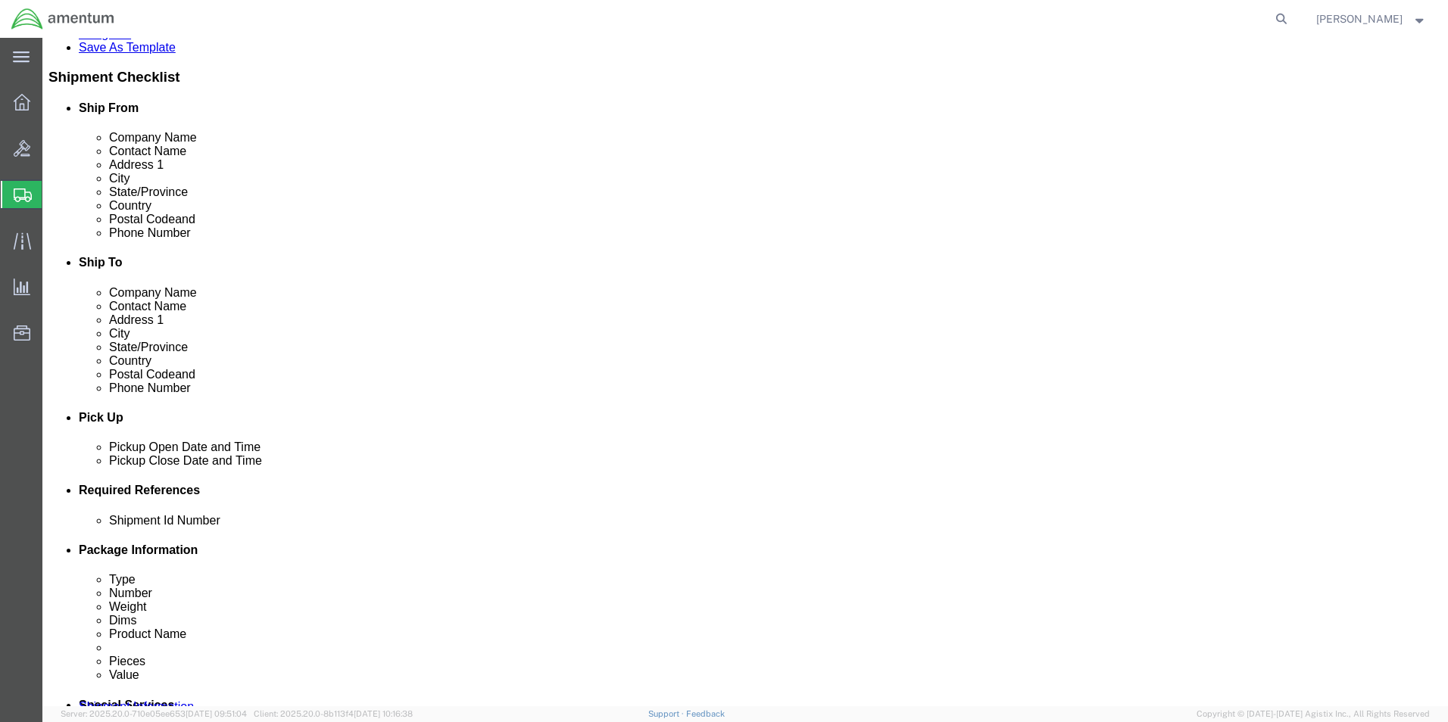
click div "[DATE] 8:00 AM"
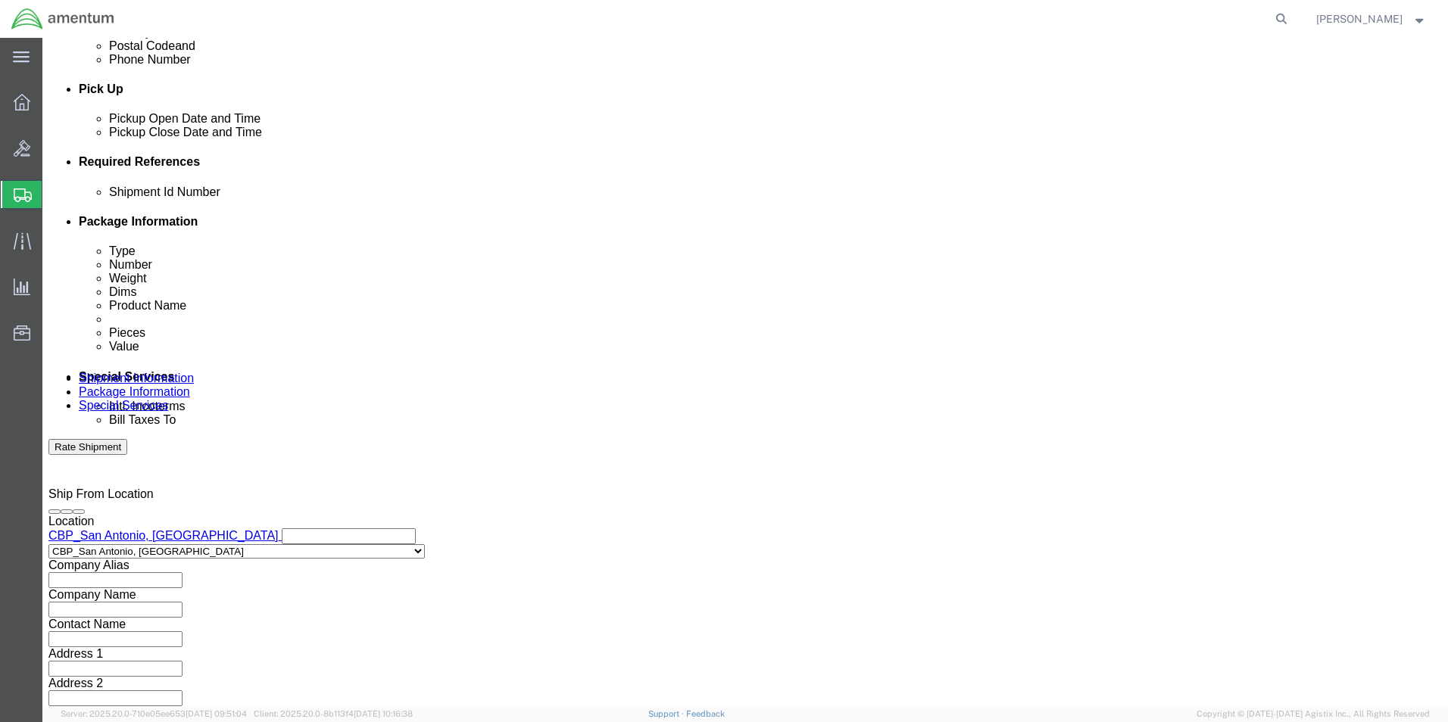
click input "3:00 AM"
type input "3:00 pm"
click button "Apply"
click button "Add reference"
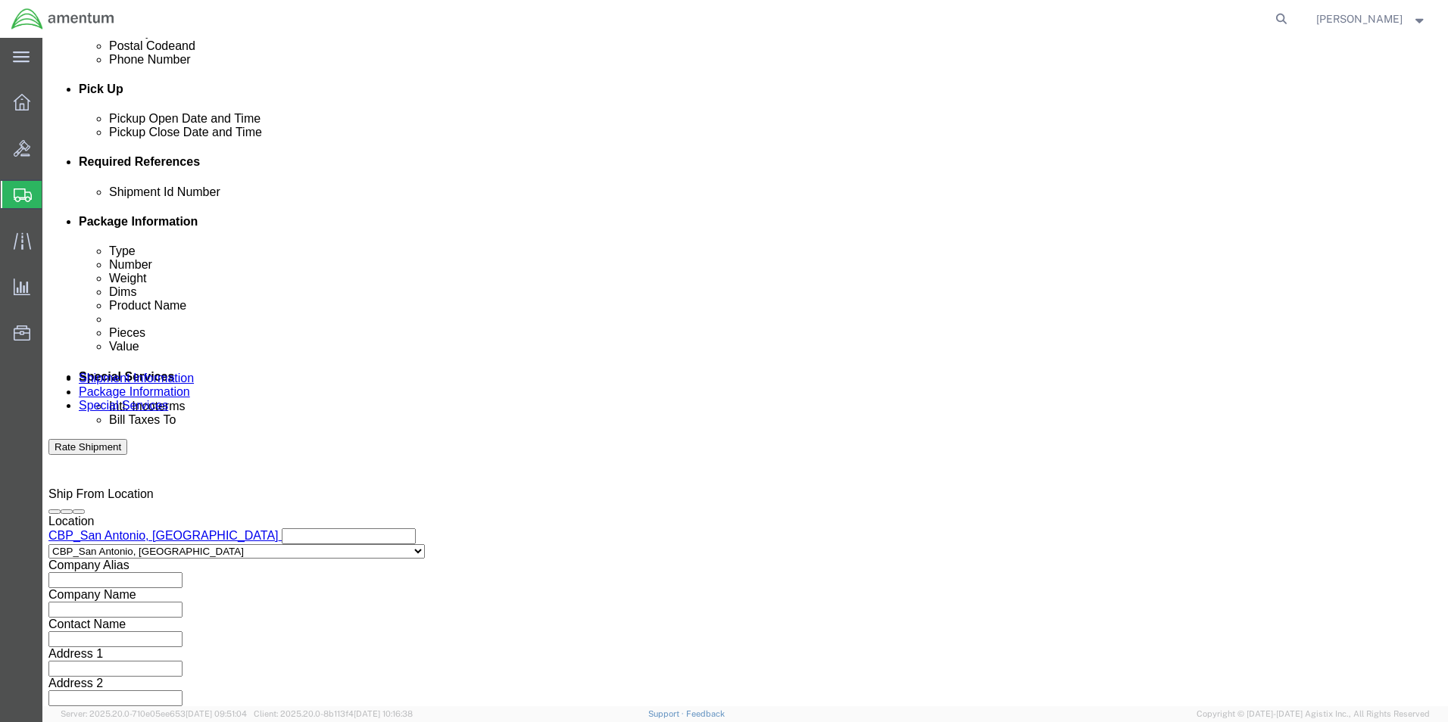
click button "Add reference"
click input "text"
type input "CBP0043726"
click select "Select Account Type Activity ID Airline Appointment Number ASN Batch Request # …"
select select "DEPT"
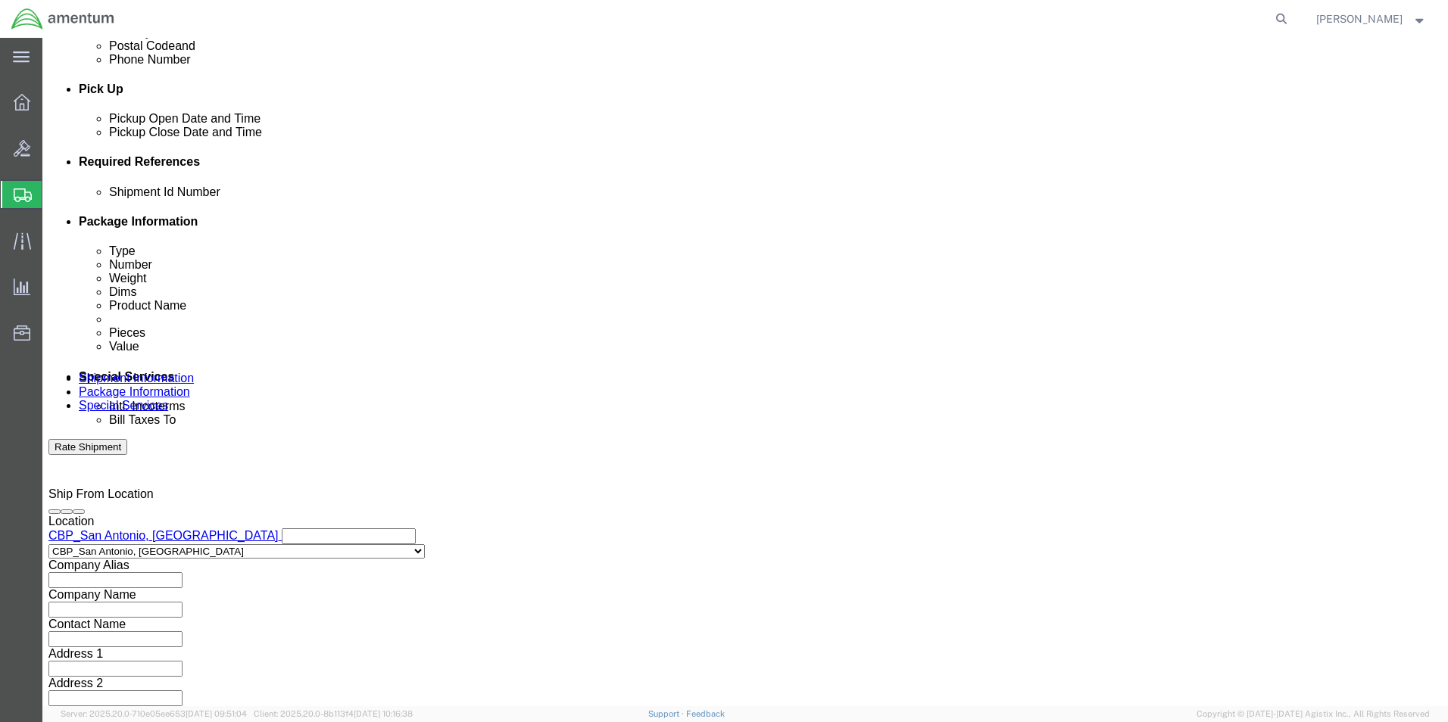
click select "Select Account Type Activity ID Airline Appointment Number ASN Batch Request # …"
click input "text"
type input "CBP"
drag, startPoint x: 775, startPoint y: 298, endPoint x: 791, endPoint y: 313, distance: 22.5
click select "Select Account Type Activity ID Airline Appointment Number ASN Batch Request # …"
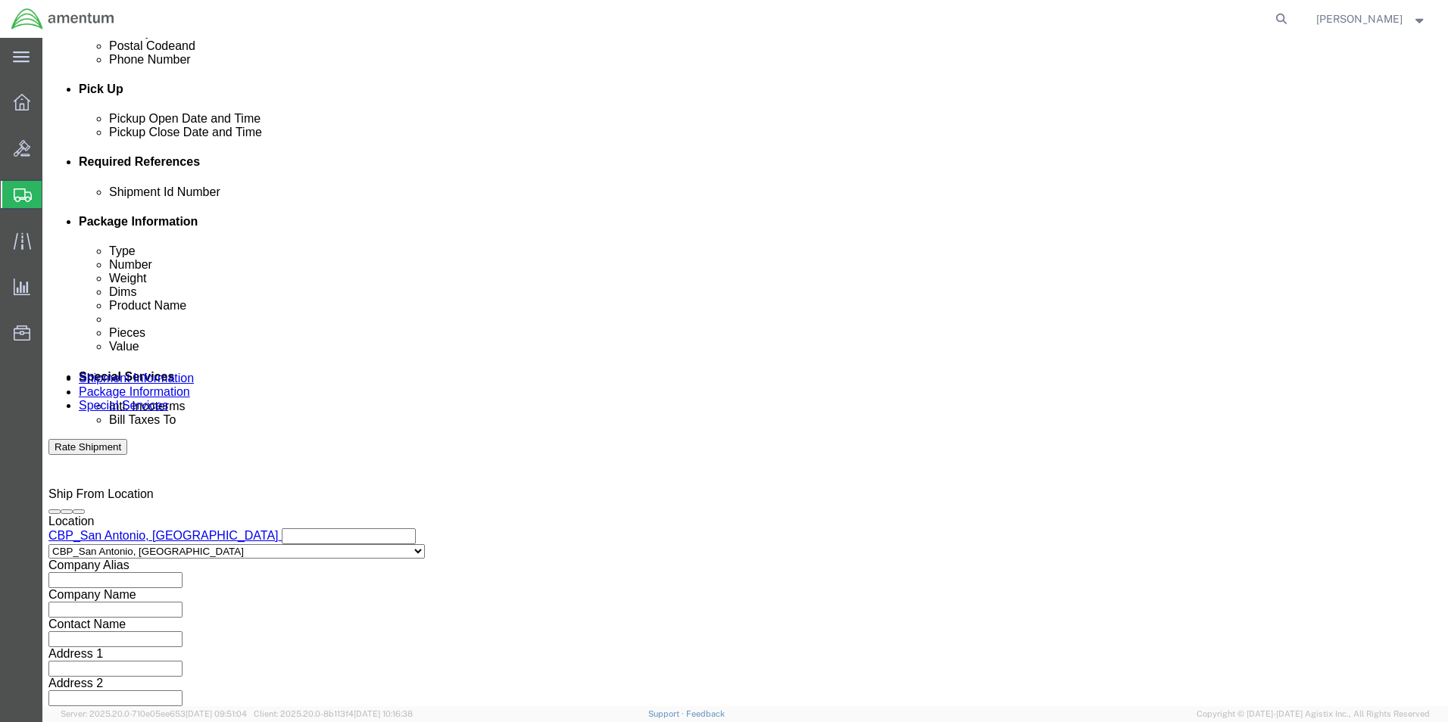
select select "PROJNUM"
click select "Select Account Type Activity ID Airline Appointment Number ASN Batch Request # …"
click input "text"
type input "6118.03.03.2219.000.WST.0000"
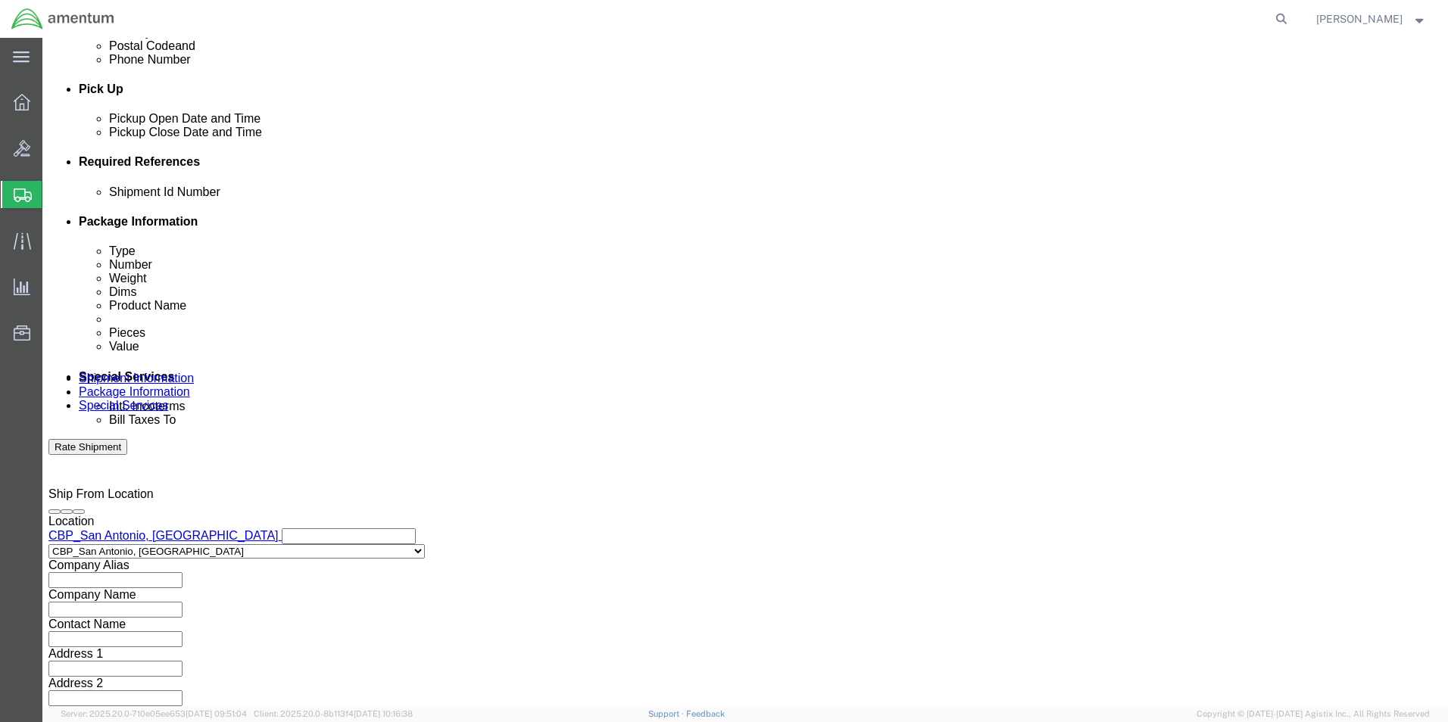
click select "Select Account Type Activity ID Airline Appointment Number ASN Batch Request # …"
select select "CUSTREF"
click select "Select Account Type Activity ID Airline Appointment Number ASN Batch Request # …"
click input "text"
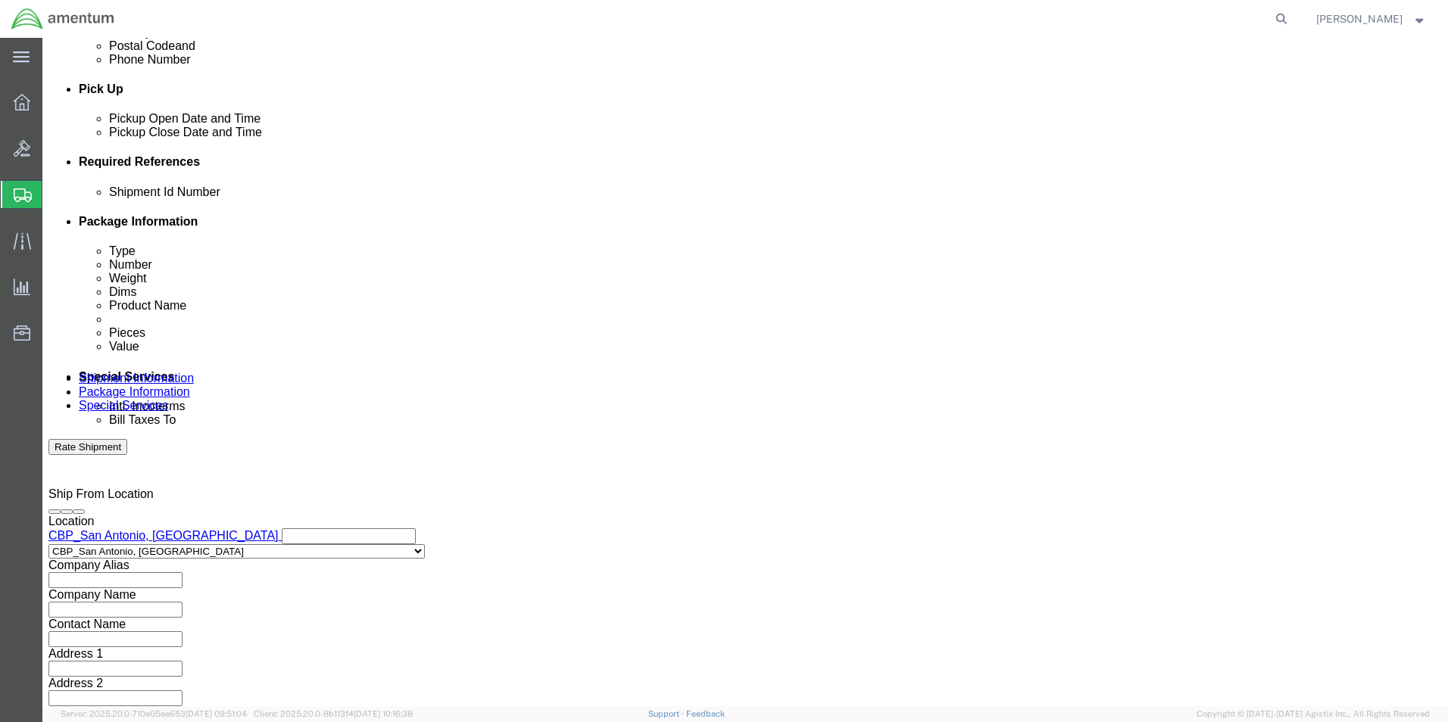
type input "CBP0043726"
click select "Select Air Less than Truckload Multi-Leg Ocean Freight Rail Small Parcel Truckl…"
select select "SMAL"
click select "Select Air Less than Truckload Multi-Leg Ocean Freight Rail Small Parcel Truckl…"
click button "Continue"
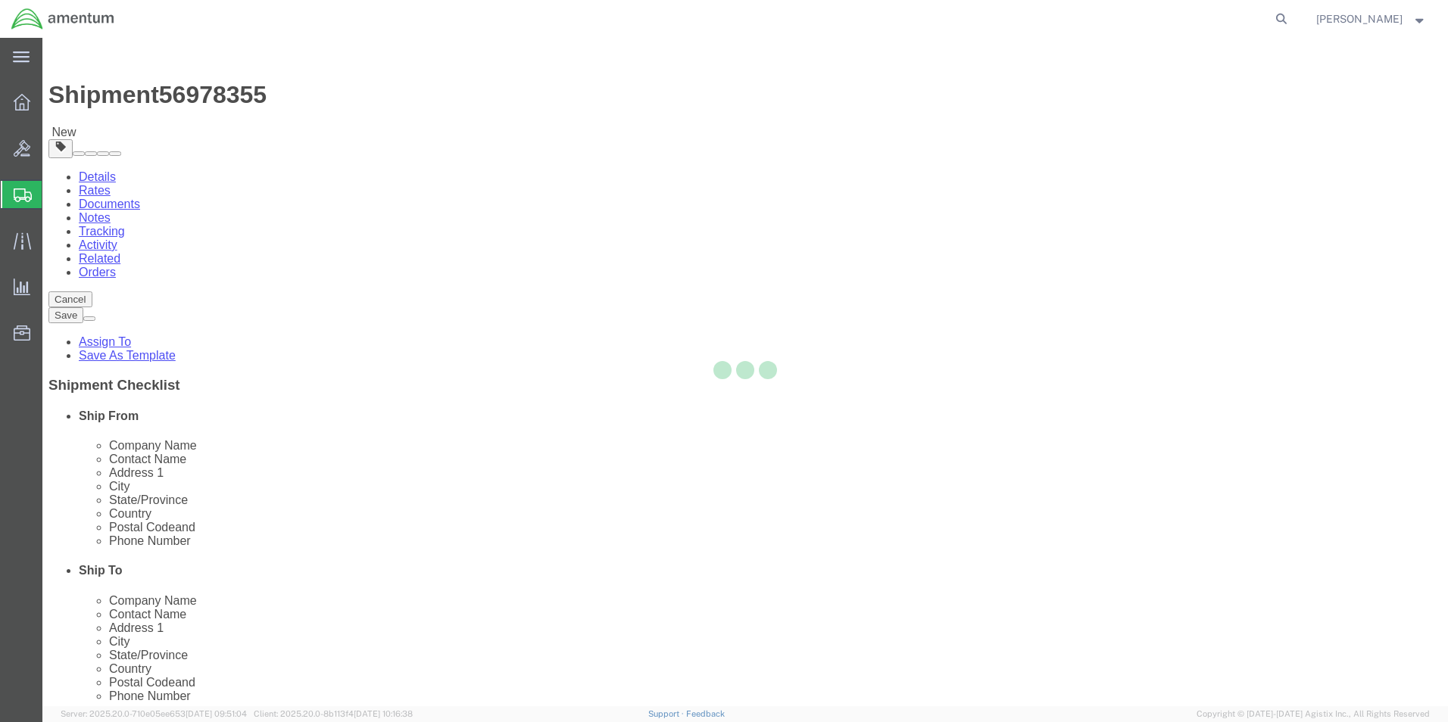
select select "YRPK"
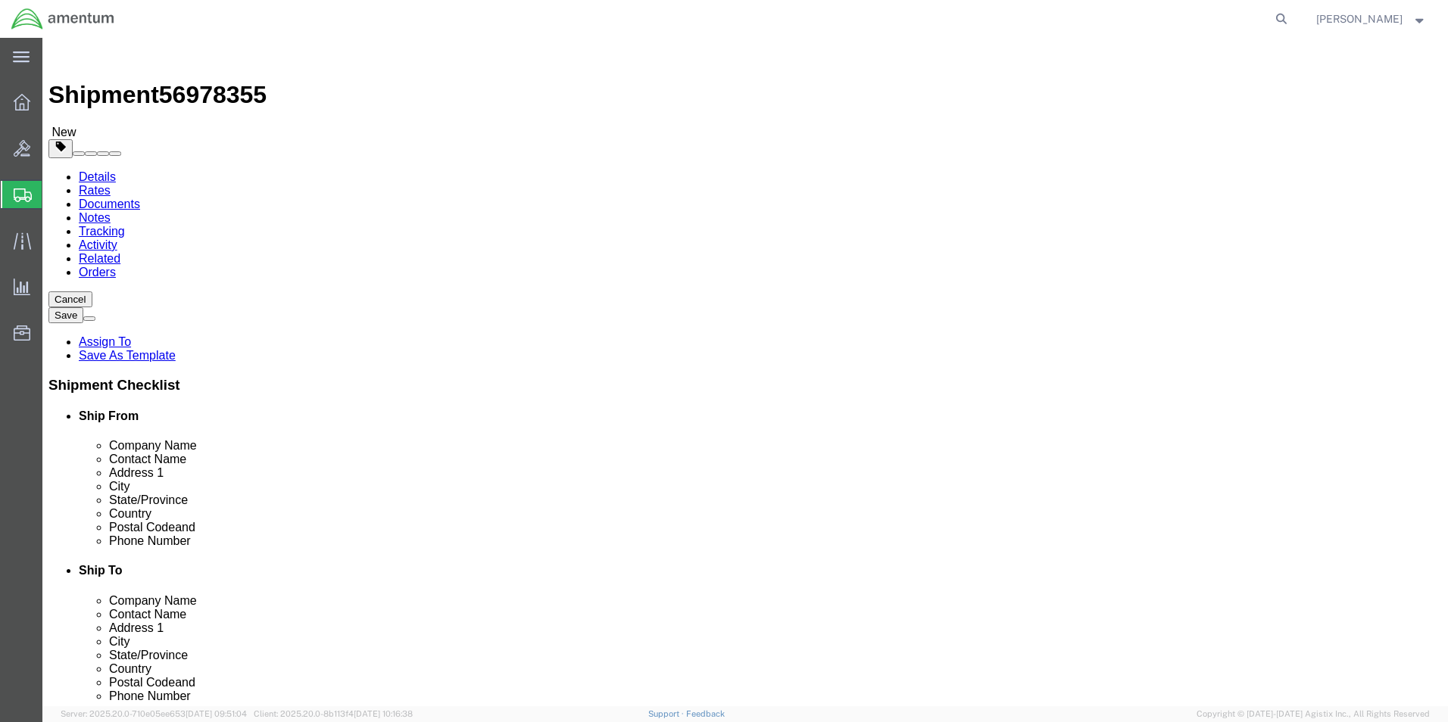
click input "text"
type input "18"
type input "12"
type input "13"
drag, startPoint x: 255, startPoint y: 343, endPoint x: 186, endPoint y: 345, distance: 68.9
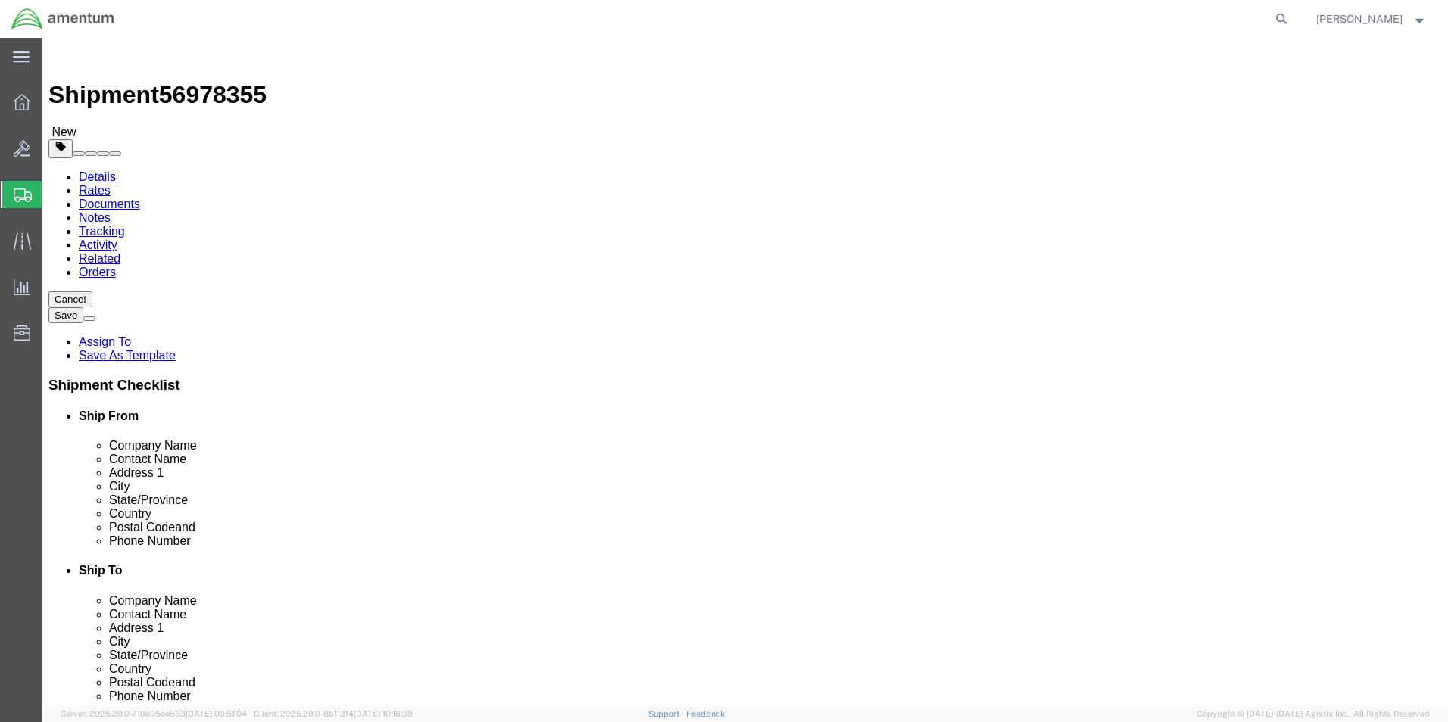
click div "Weight 0.00 Select kgs lbs Ship. t°"
type input "4.0"
click div "Package Content # 1 x Package Type Select Bale(s) Basket(s) Bolt(s) Bottle(s) B…"
click link "Add Content"
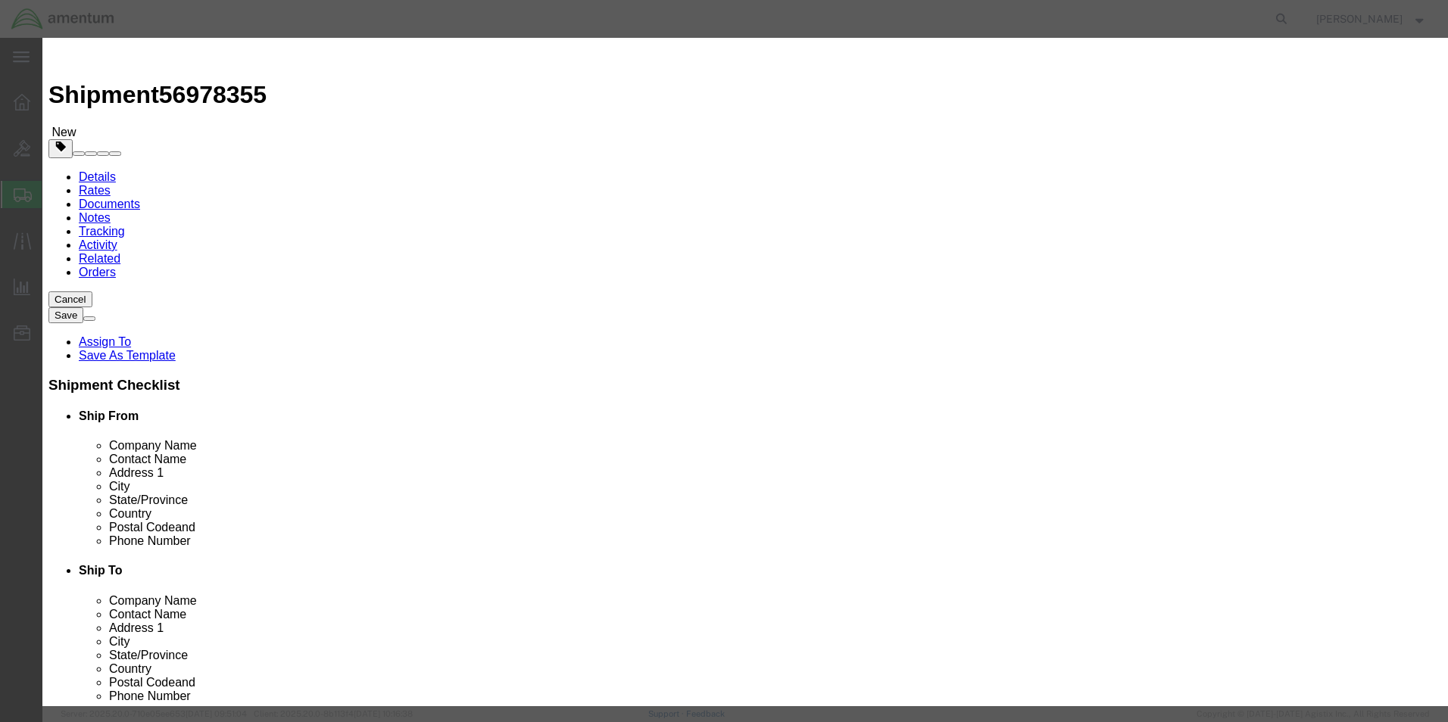
click input "text"
type input "FLUKE 87 VOLTMETER SN 47400210"
drag, startPoint x: 462, startPoint y: 139, endPoint x: 413, endPoint y: 139, distance: 49.2
click div "Pieces 0 Select Bag Barrels 100Board Feet Bottle Box Blister Pack Carats Can Ca…"
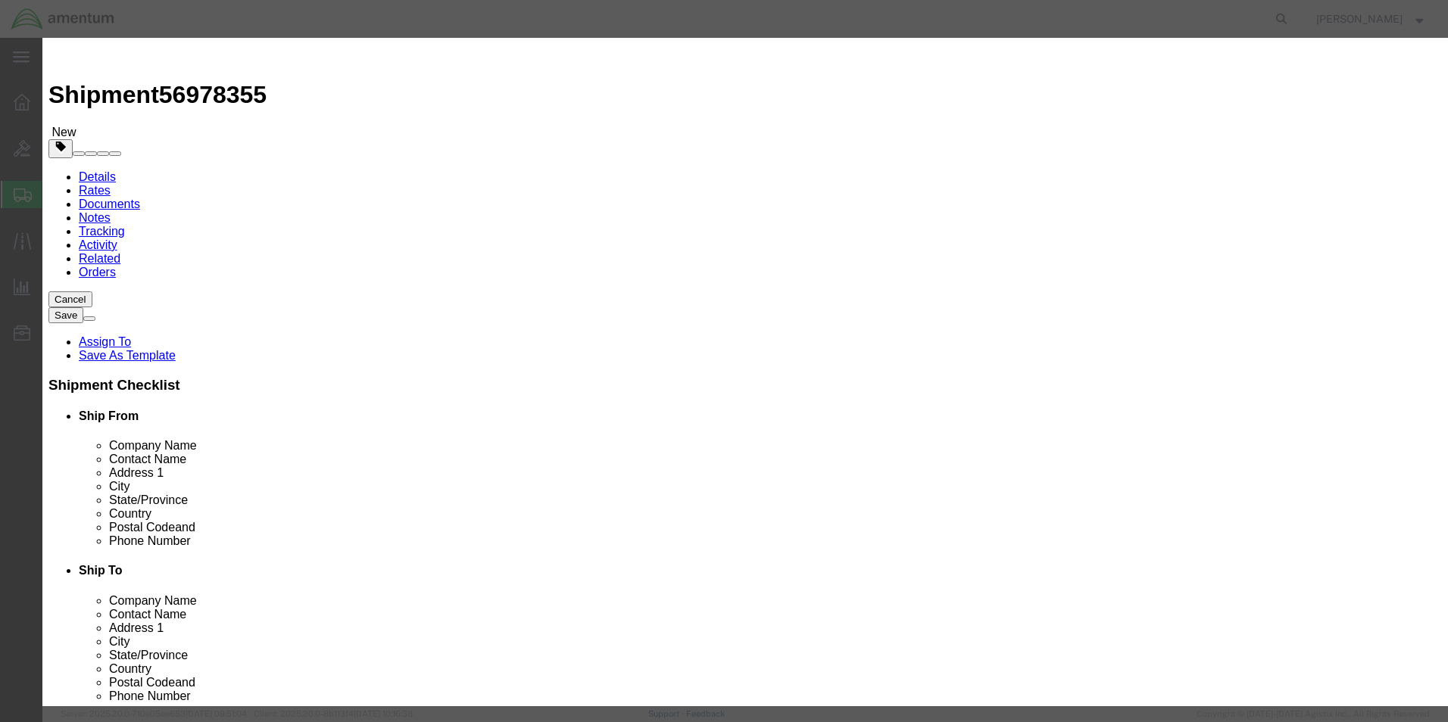
type input "1"
click input "text"
drag, startPoint x: 480, startPoint y: 176, endPoint x: 396, endPoint y: 171, distance: 84.2
click div "Total Value 75.00 Select ADP AED AFN ALL AMD AOA ARS ATS AUD AWG AZN BAM BBD BD…"
type input "50.00"
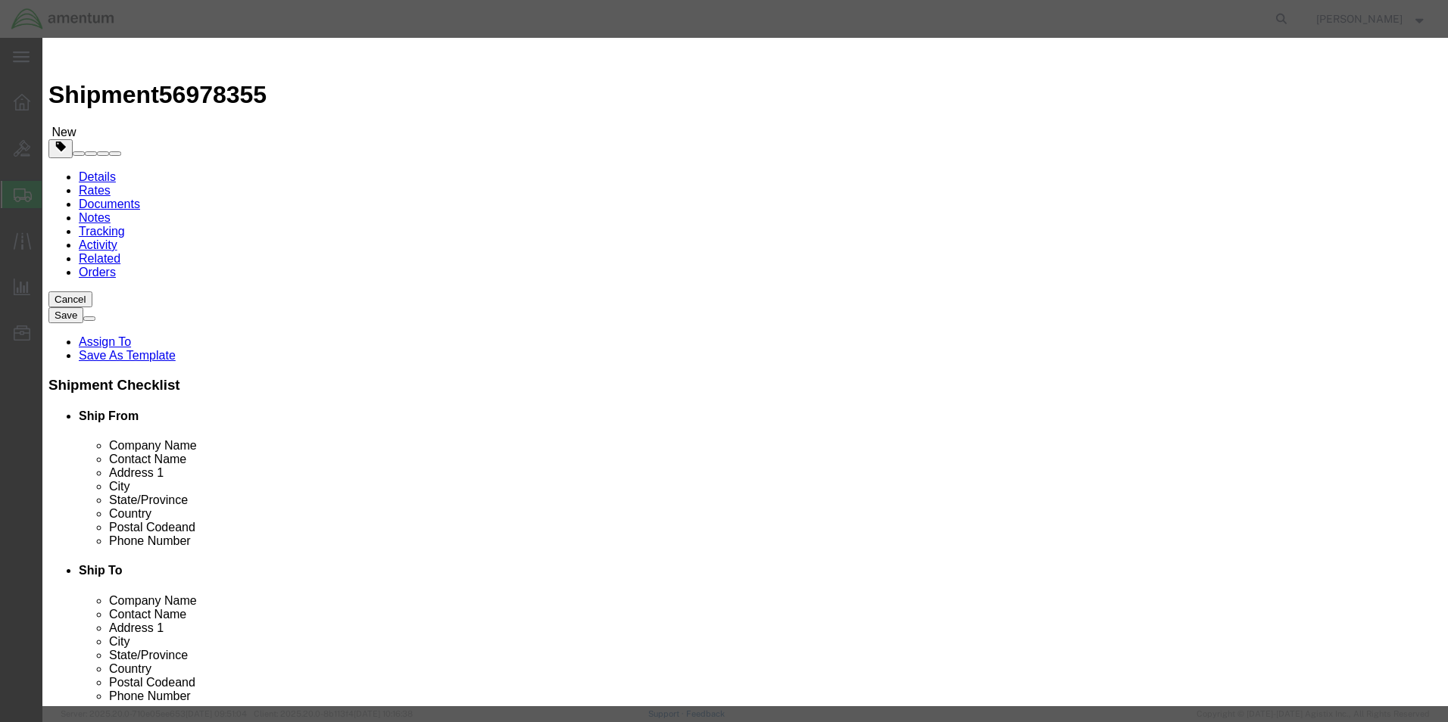
click button "Save & Close"
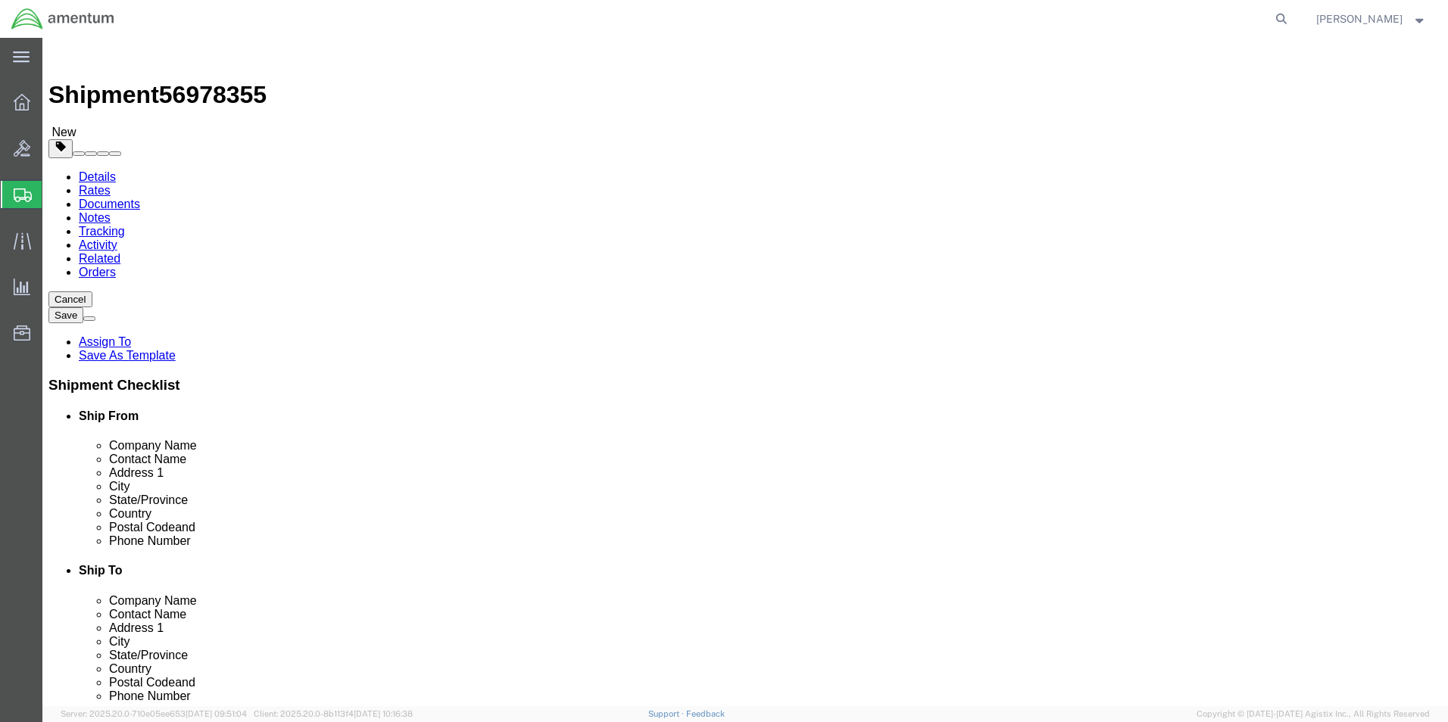
click link "Add Content"
click div
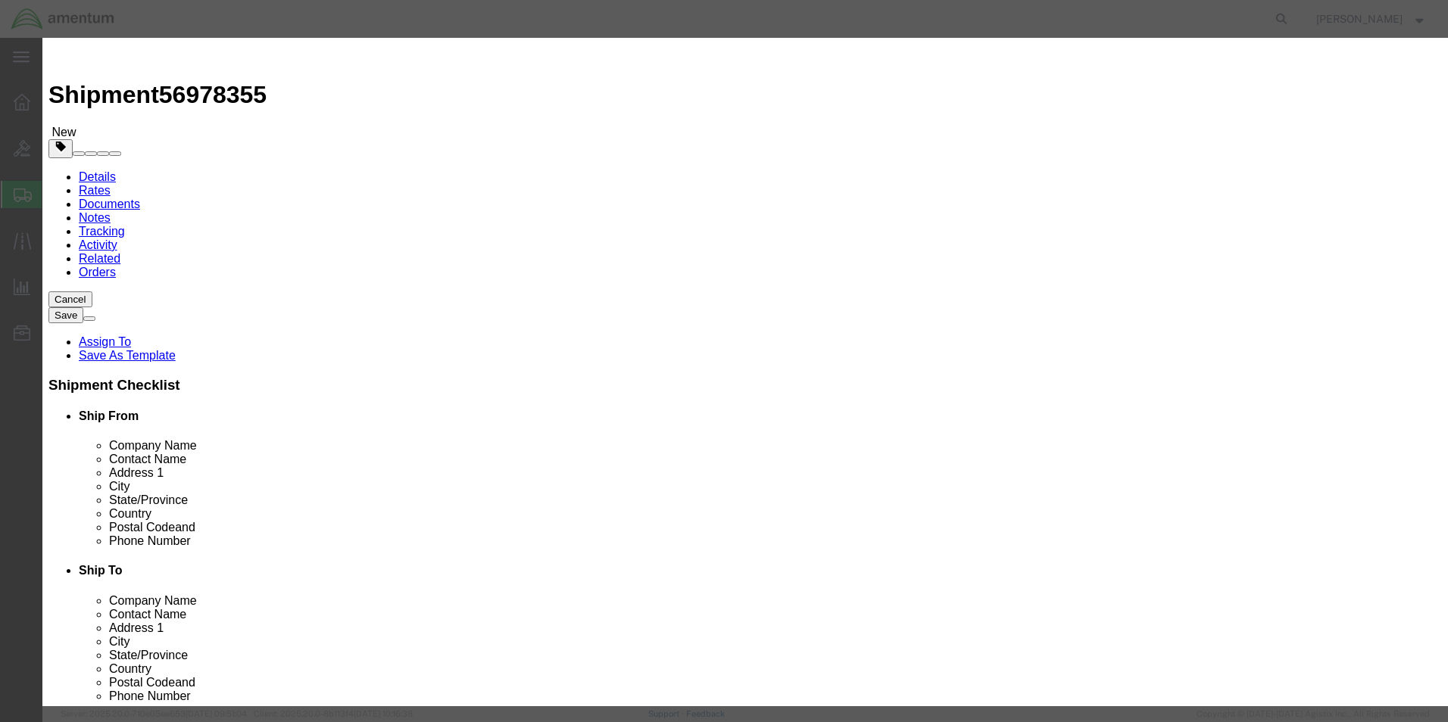
click input "text"
type input "MT574C MULTIMETER SN 23340363"
drag, startPoint x: 468, startPoint y: 142, endPoint x: 430, endPoint y: 141, distance: 37.9
click div "0"
type input "1"
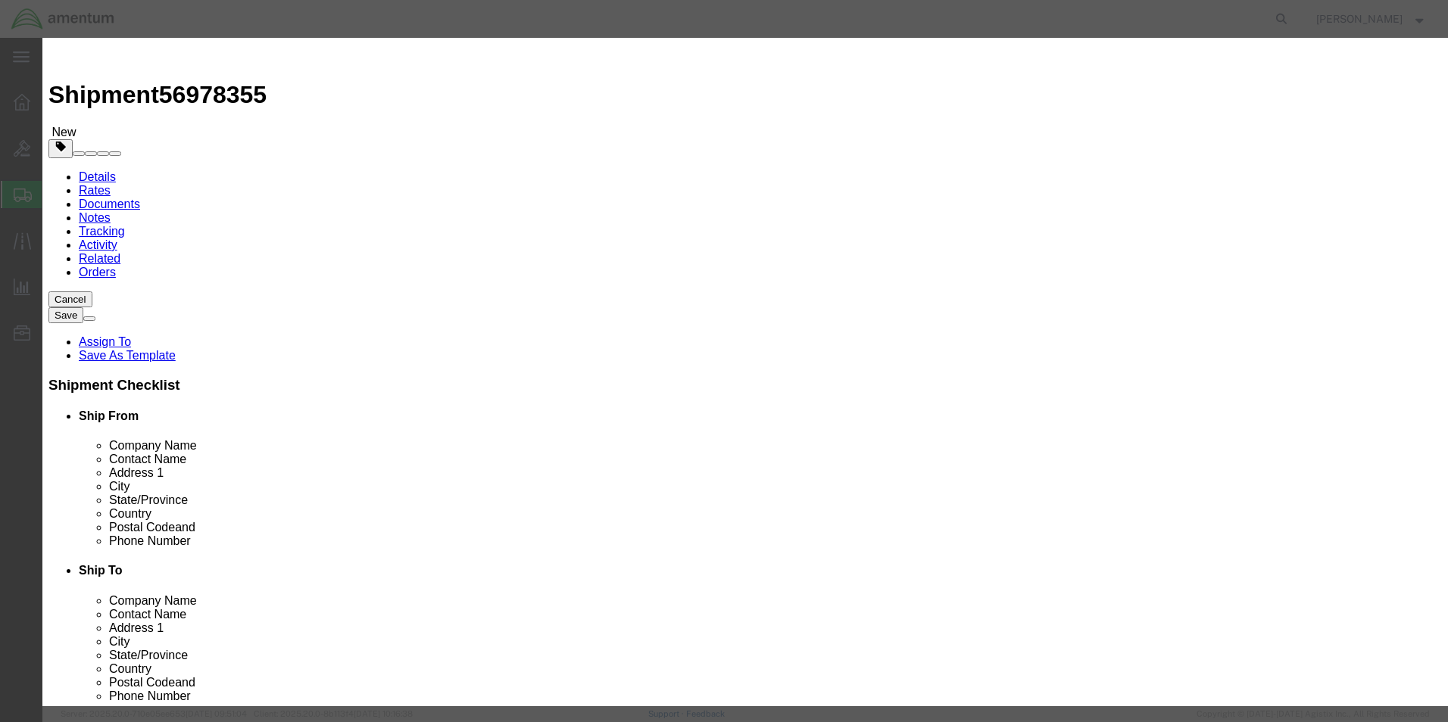
click input "text"
type input "50.00"
click div
click button "Save & Close"
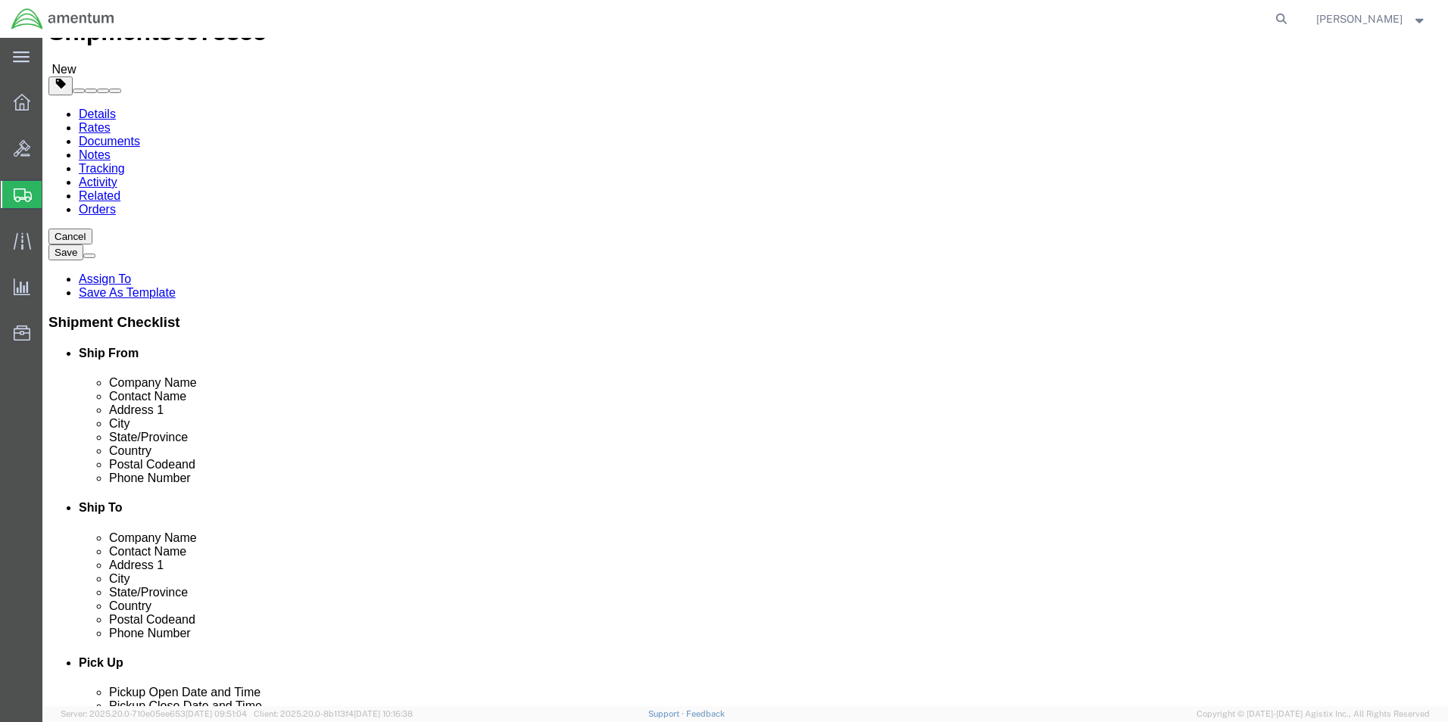
scroll to position [91, 0]
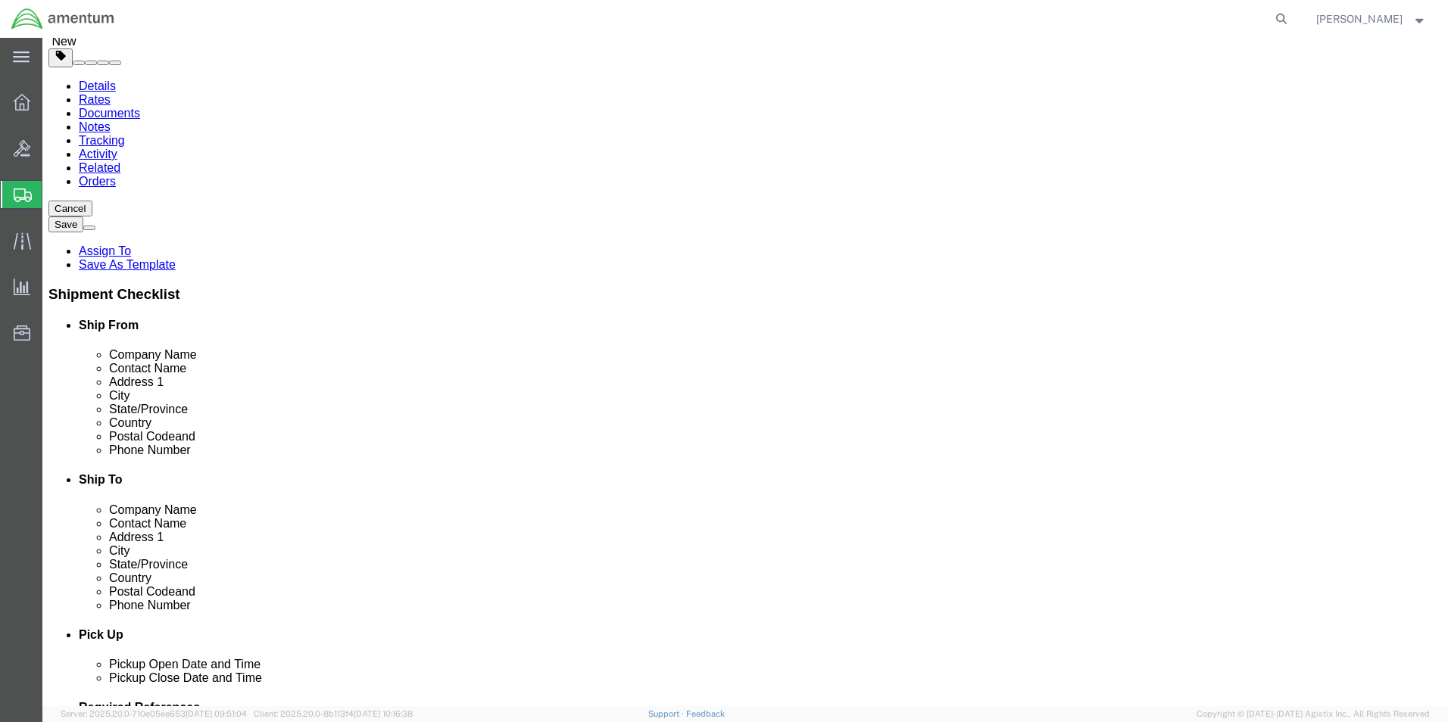
click button "Continue"
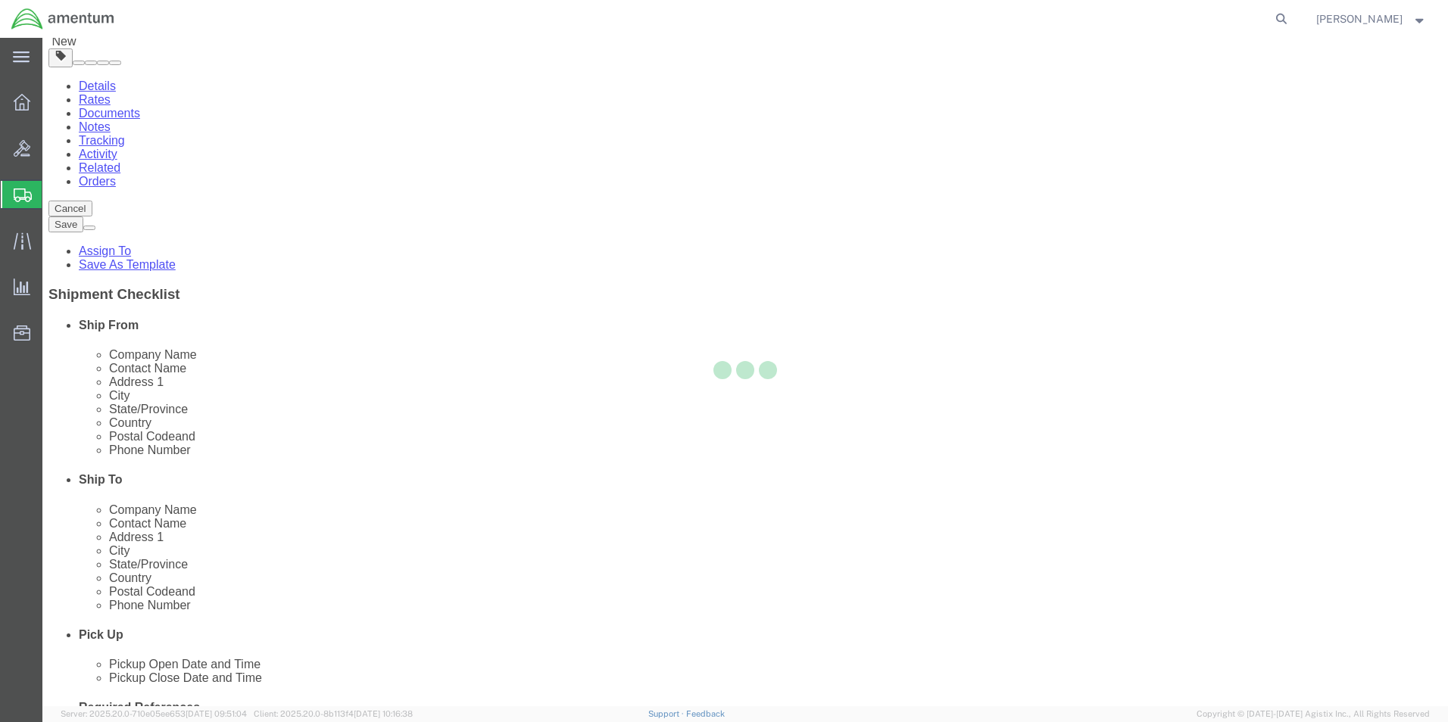
select select
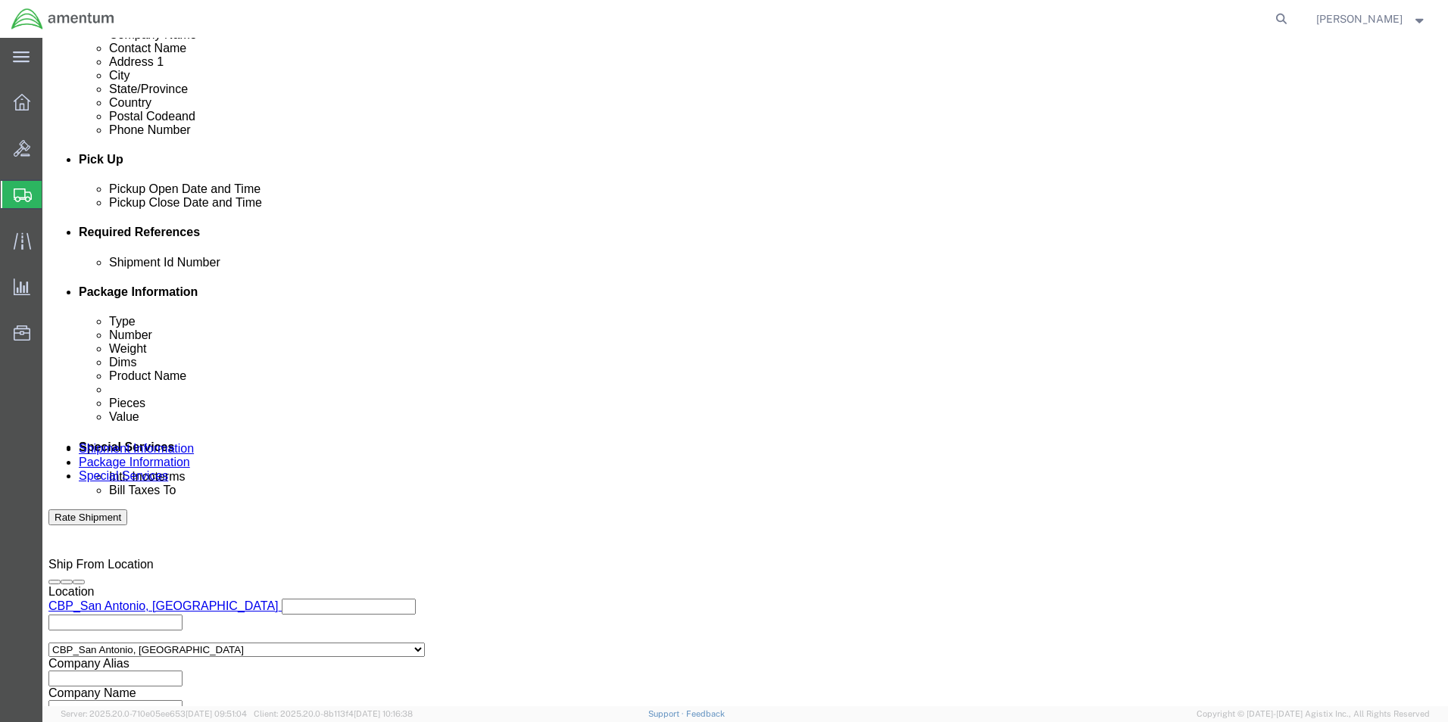
scroll to position [681, 0]
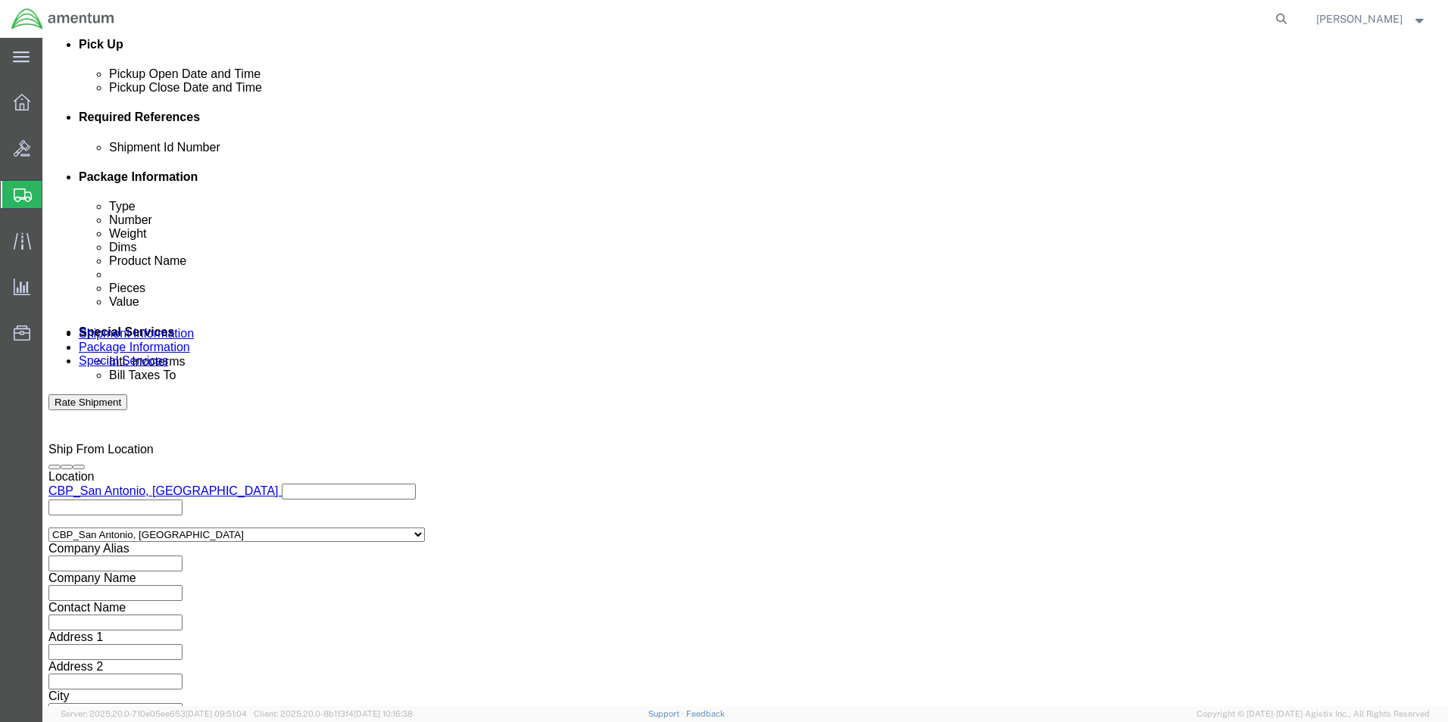
click button "Rate Shipment"
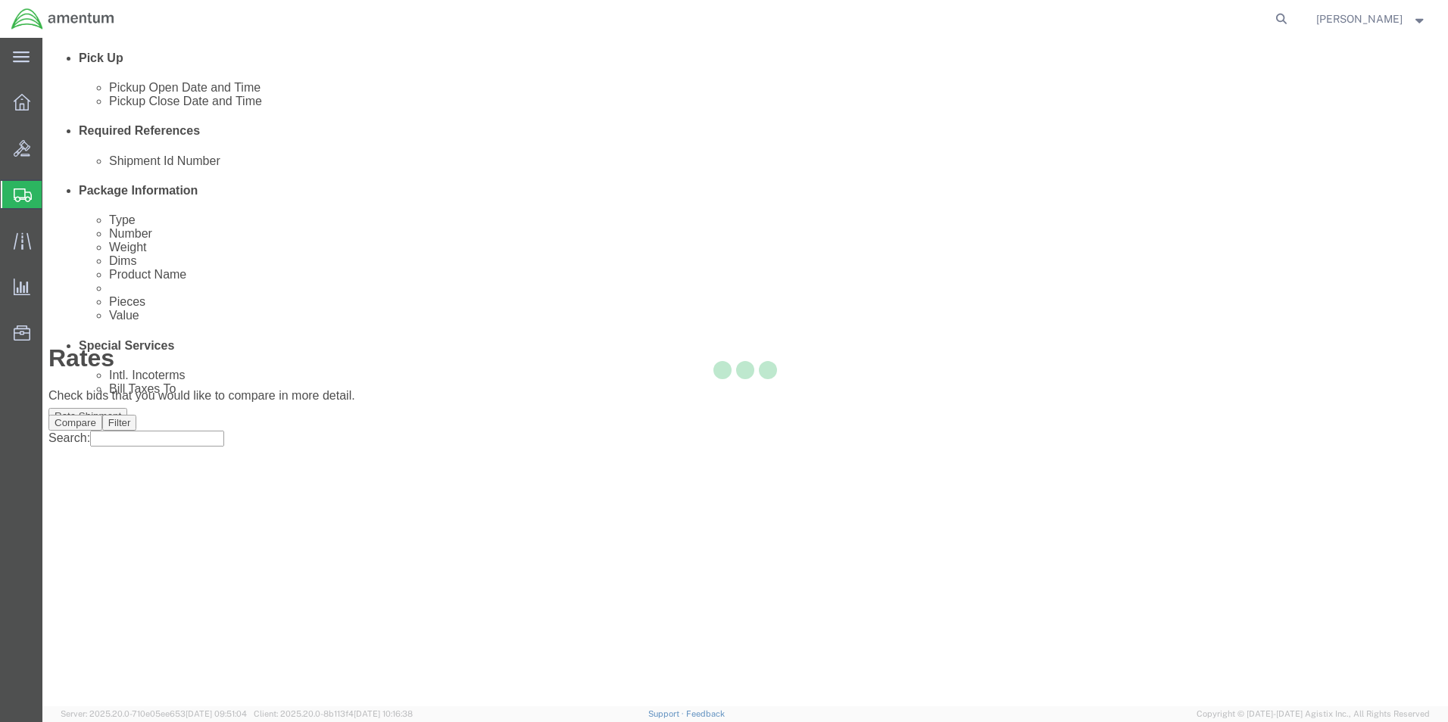
scroll to position [2, 0]
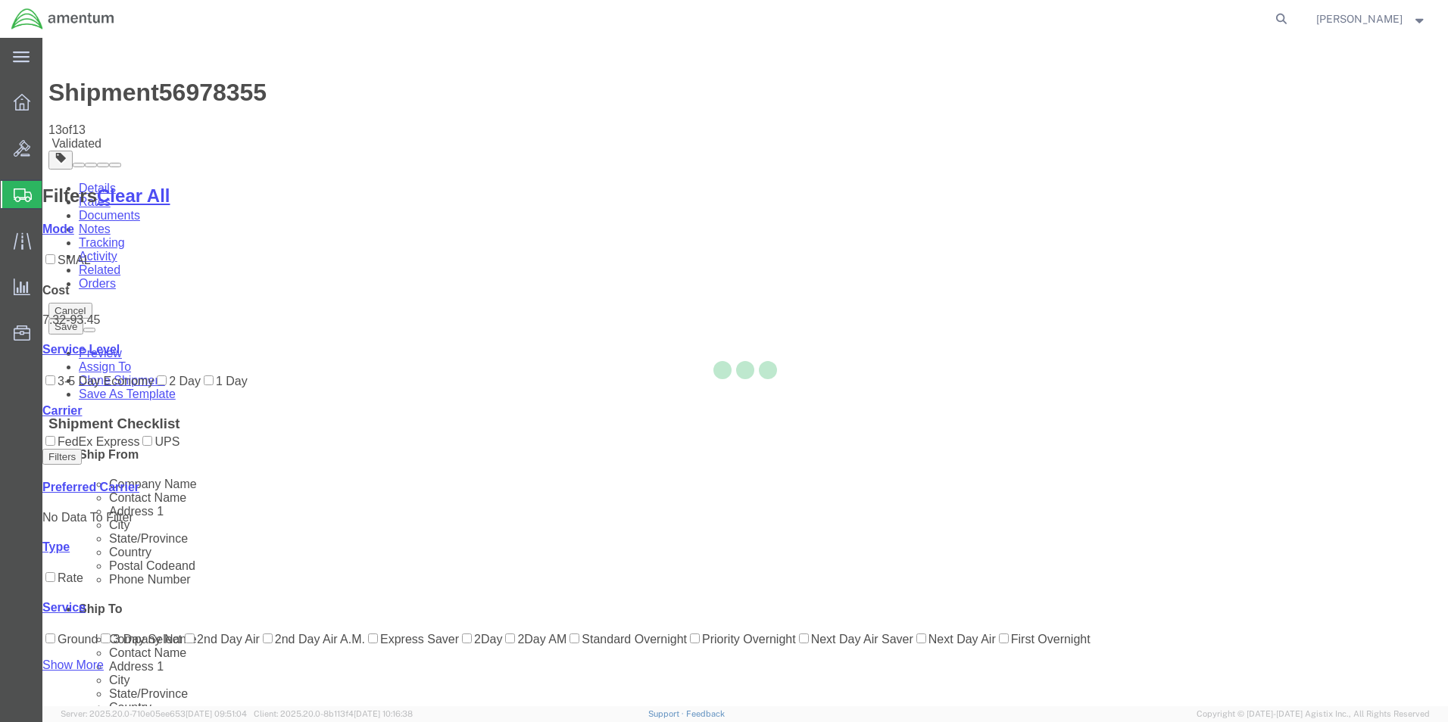
scroll to position [0, 0]
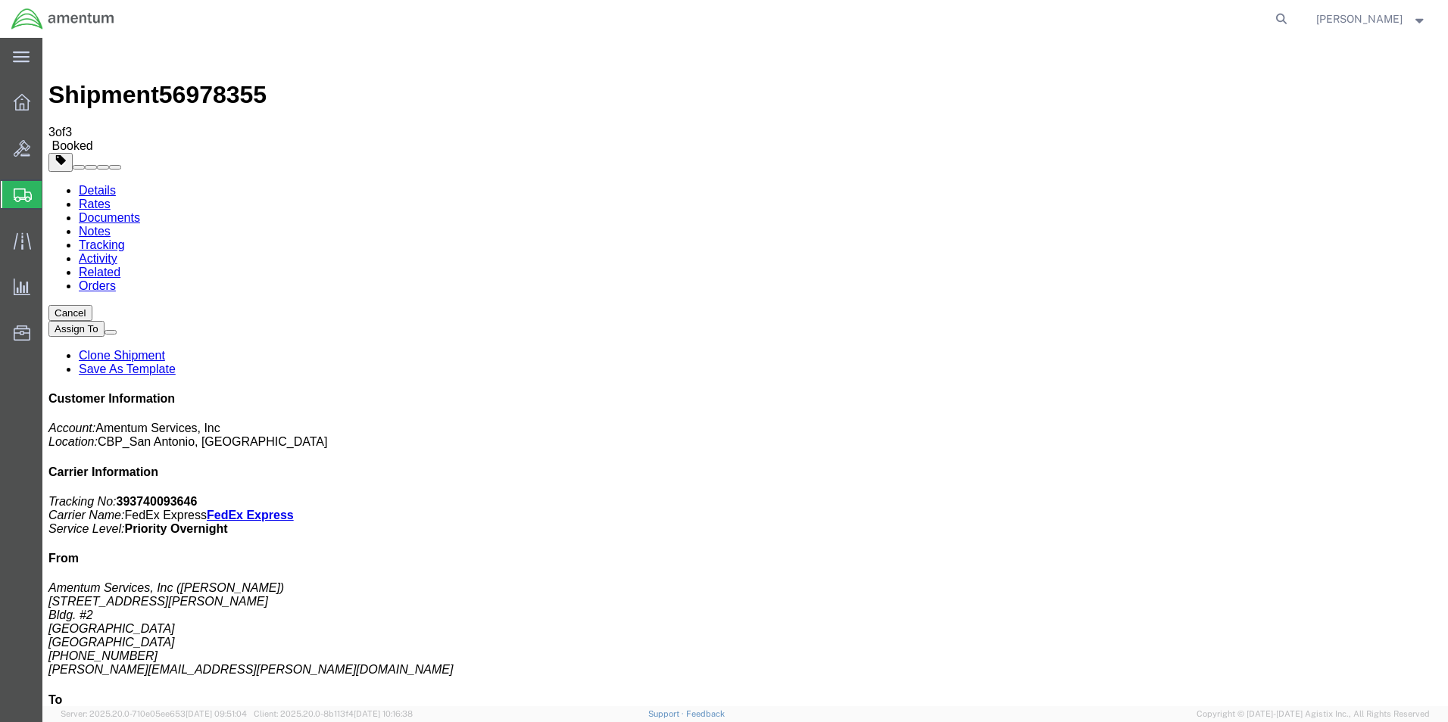
click at [79, 184] on link "Details" at bounding box center [97, 190] width 37 height 13
click link "Schedule pickup request"
